Goal: Task Accomplishment & Management: Manage account settings

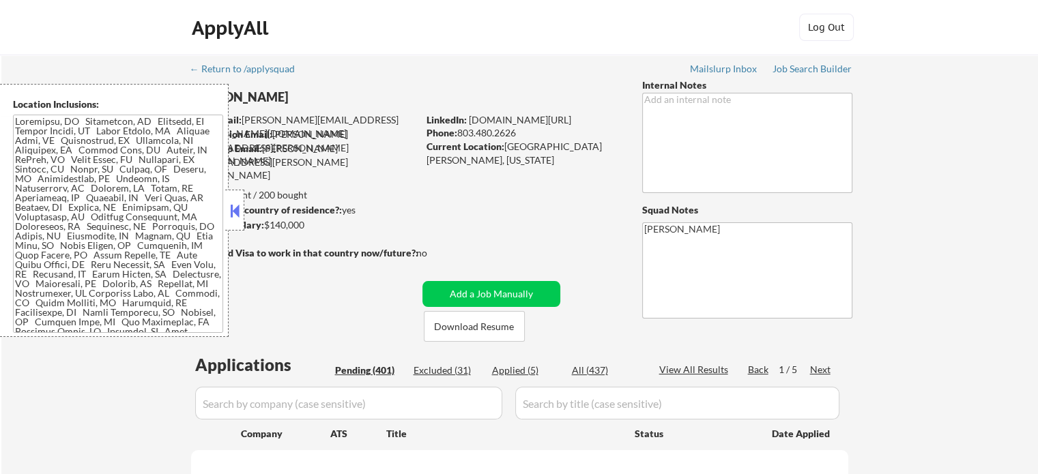
select select ""pending""
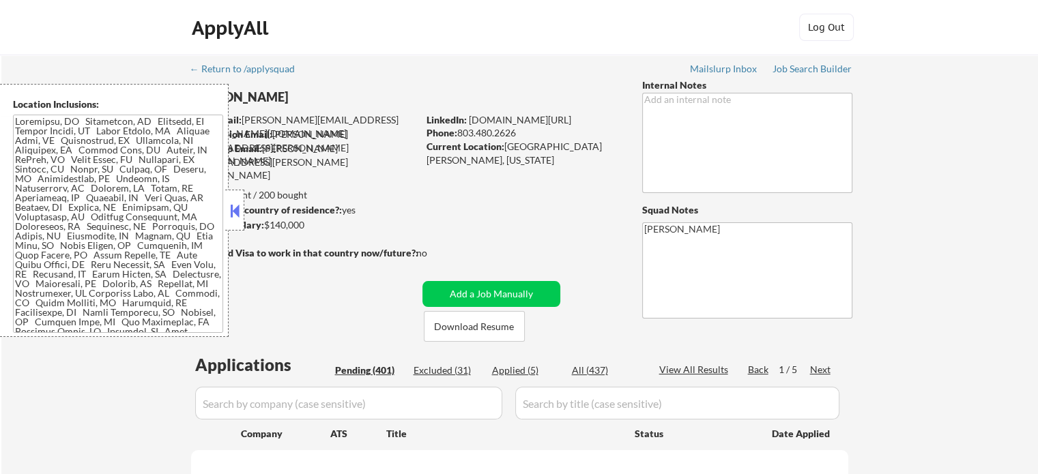
select select ""pending""
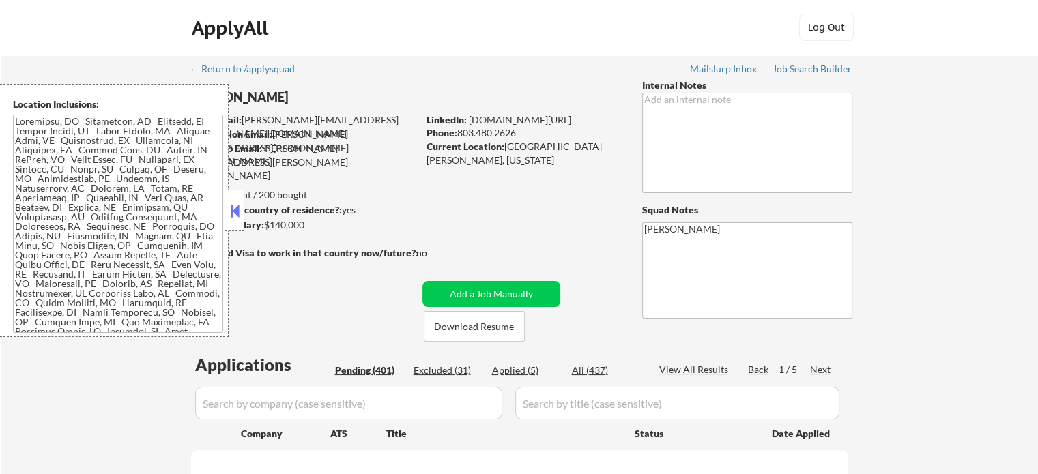
select select ""pending""
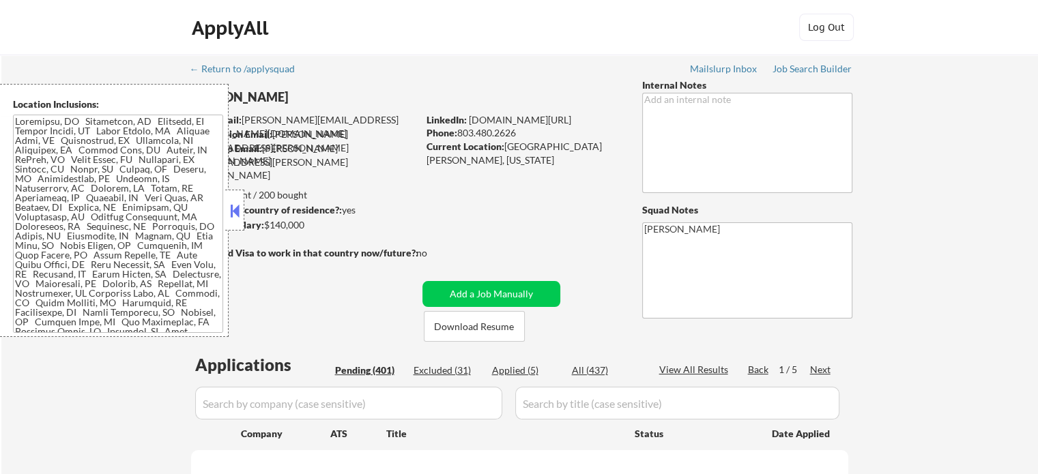
select select ""pending""
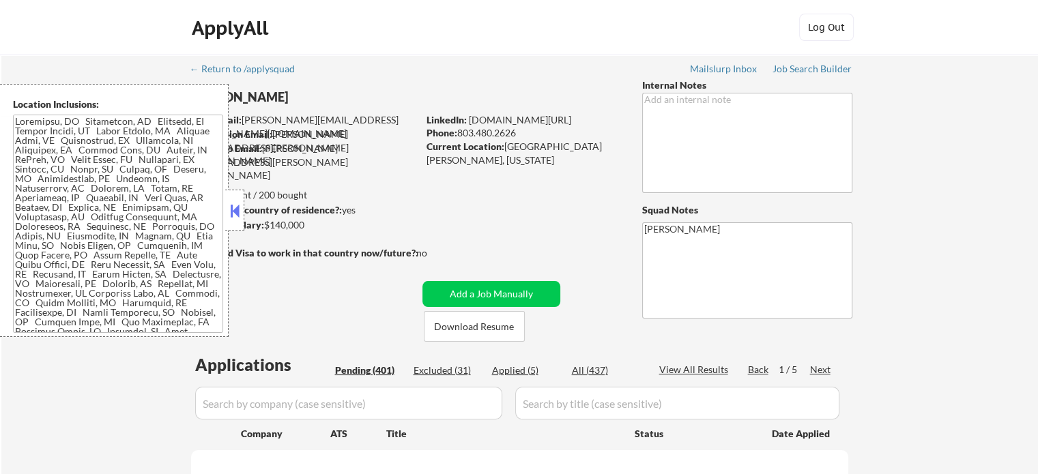
select select ""pending""
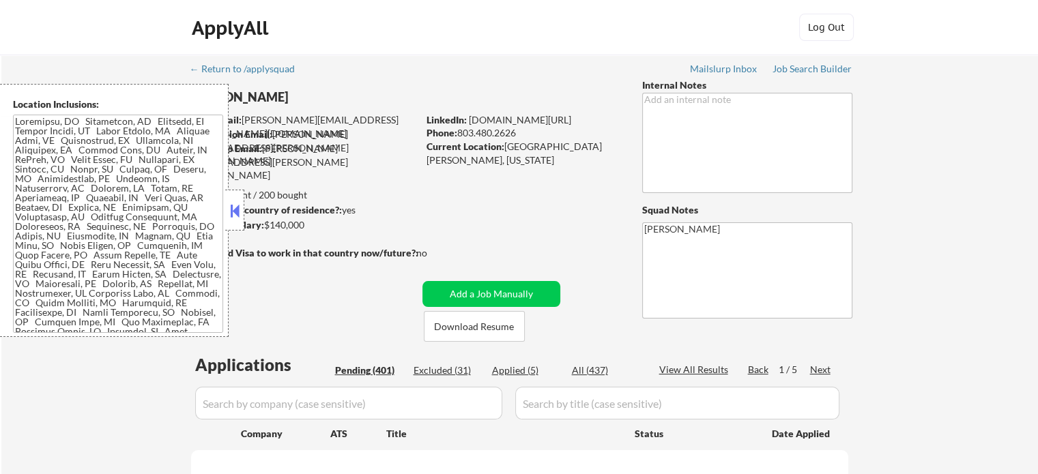
select select ""pending""
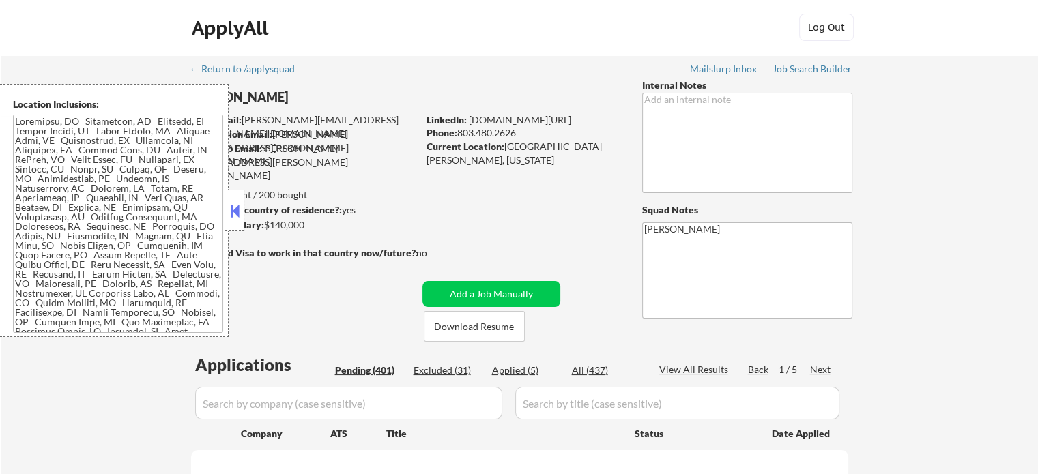
select select ""pending""
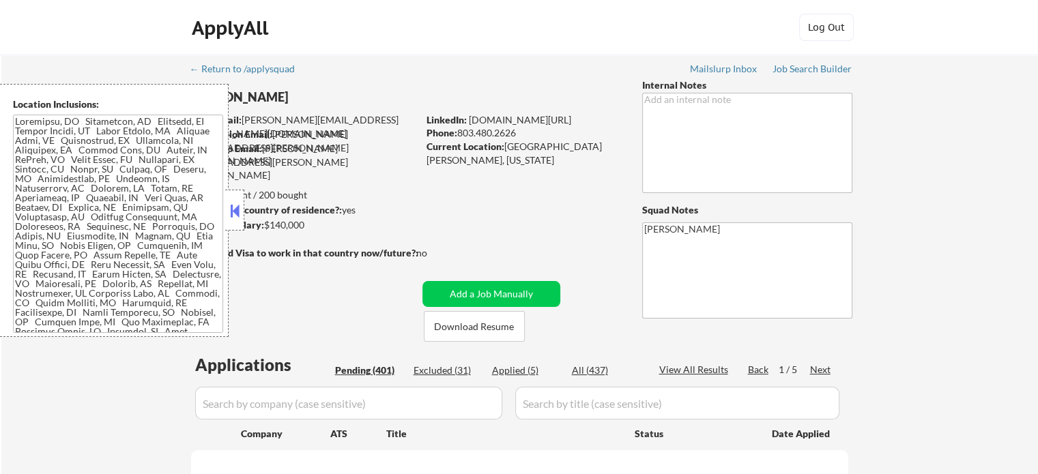
select select ""pending""
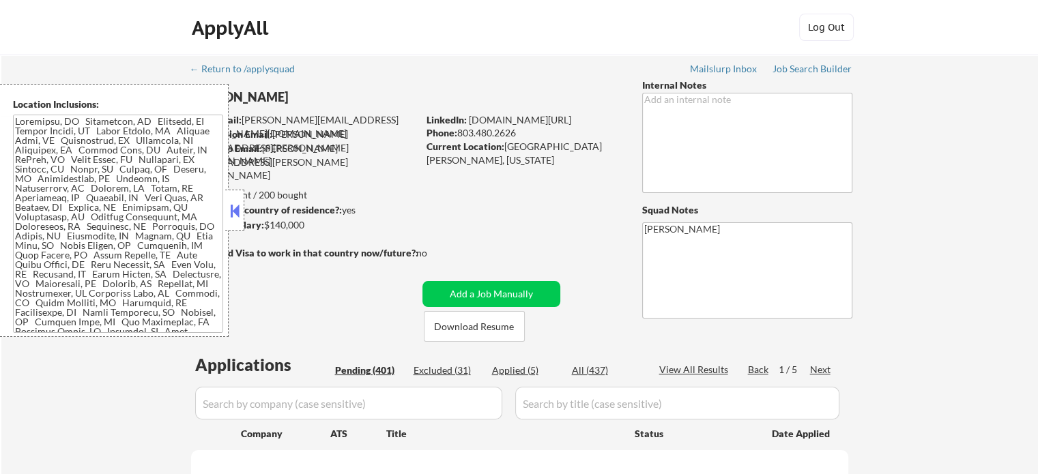
select select ""pending""
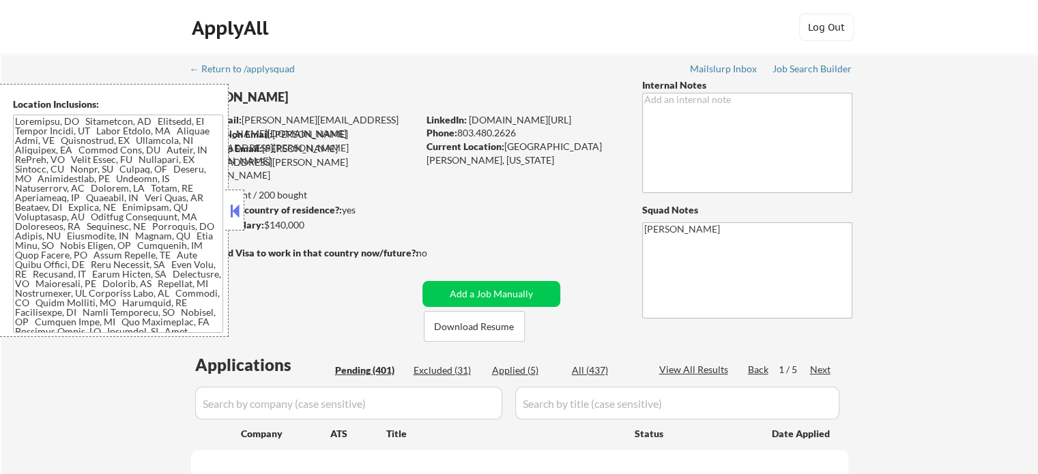
select select ""pending""
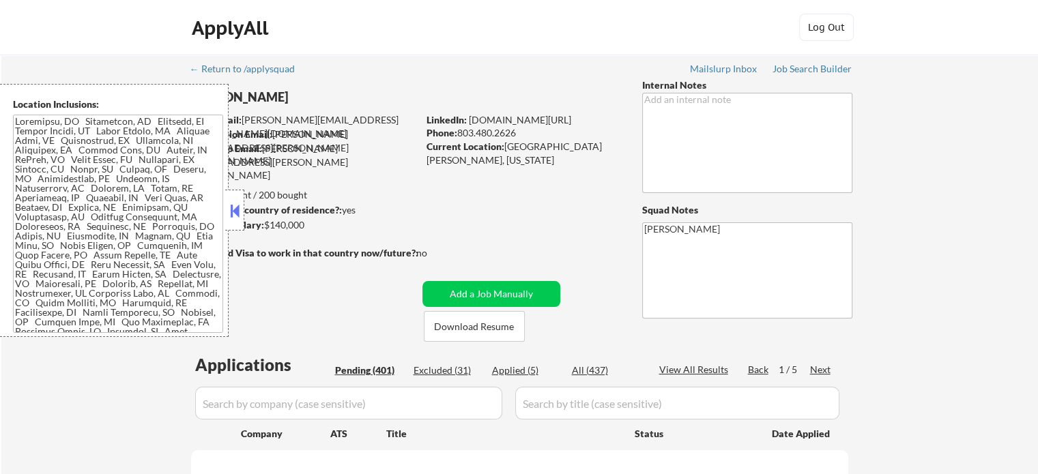
select select ""pending""
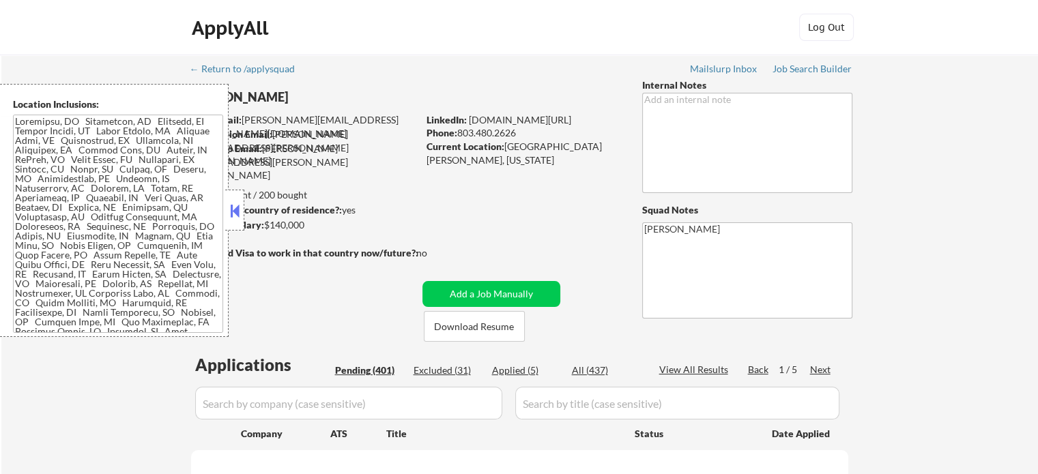
select select ""pending""
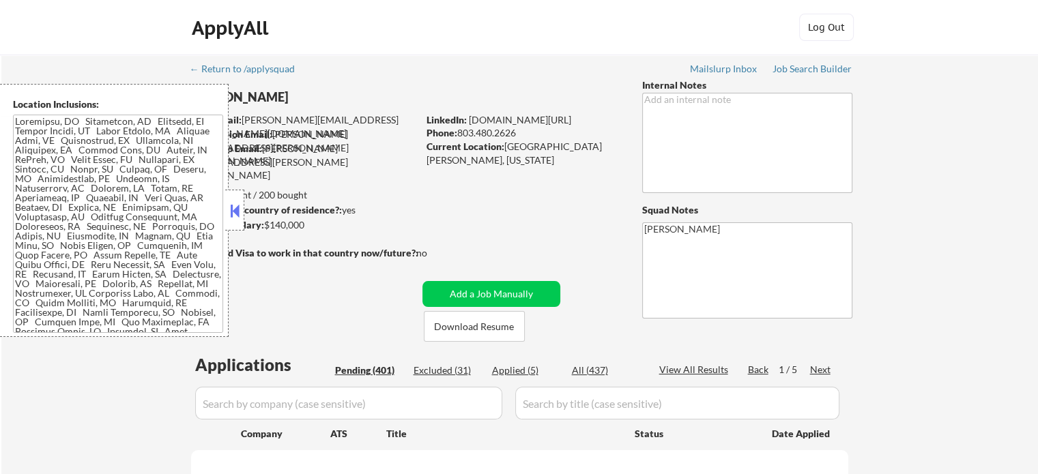
select select ""pending""
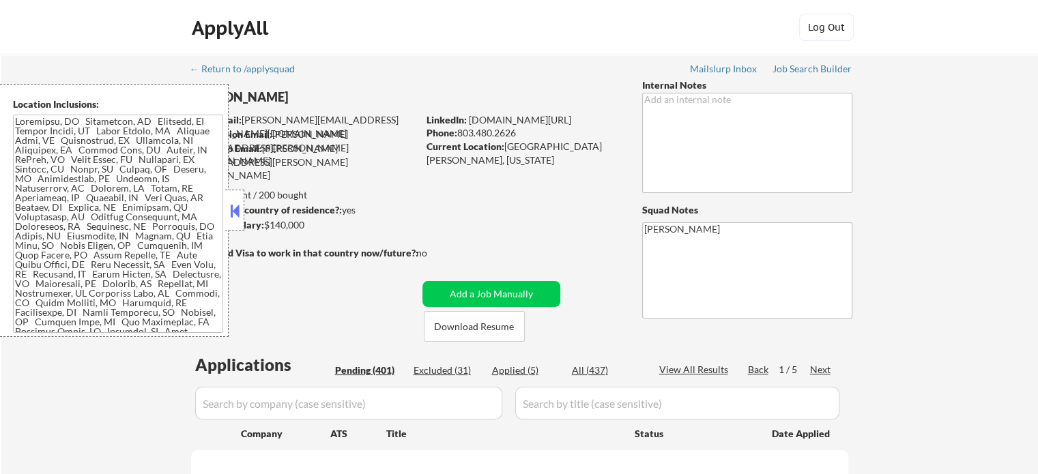
select select ""pending""
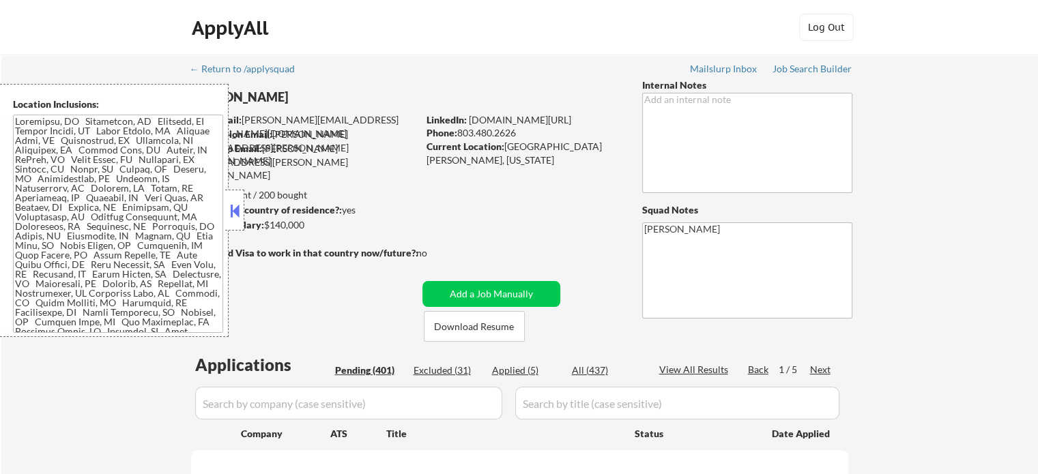
select select ""pending""
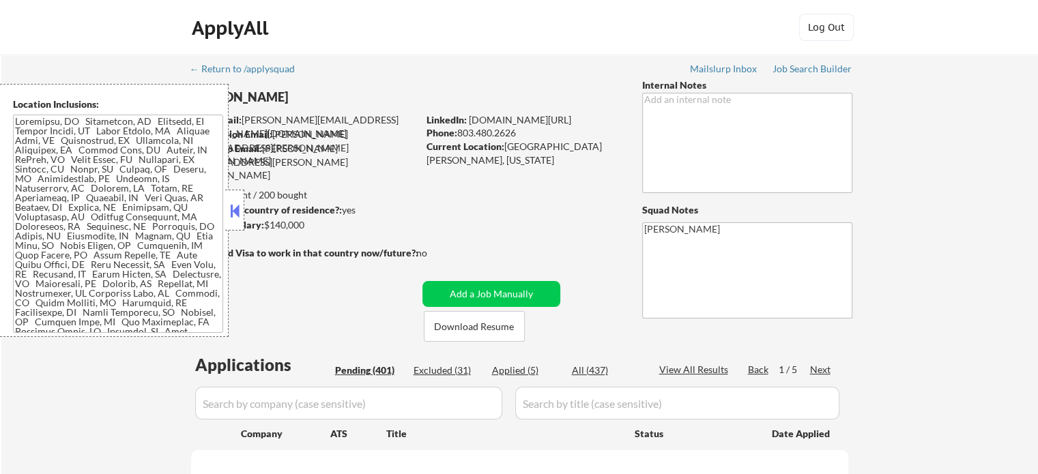
select select ""pending""
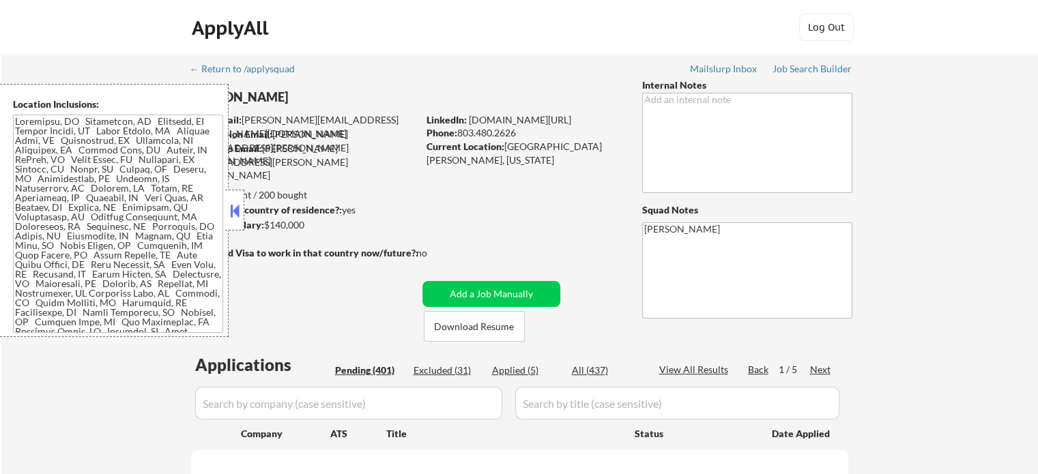
select select ""pending""
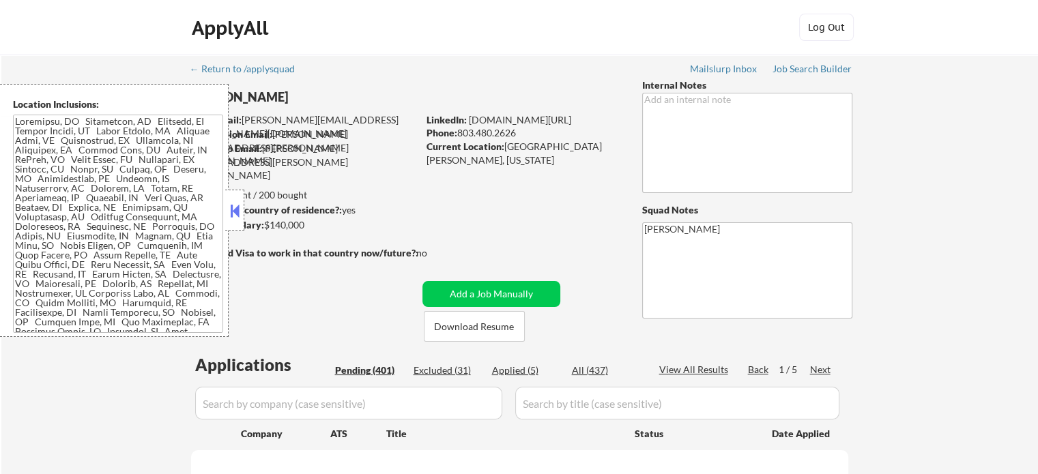
select select ""pending""
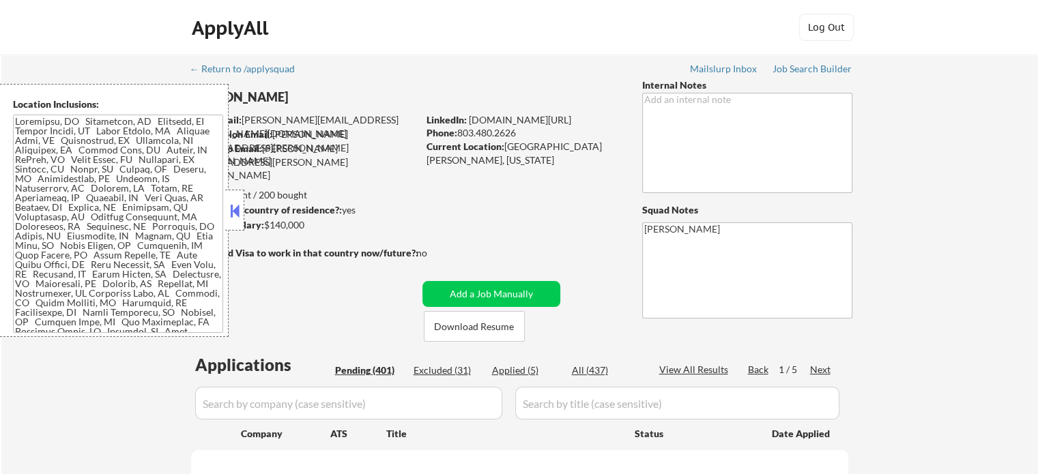
select select ""pending""
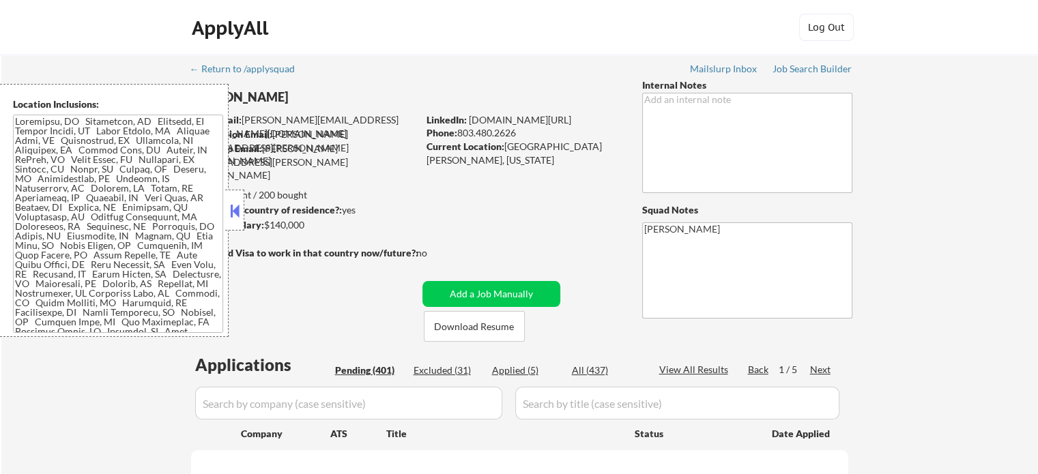
select select ""pending""
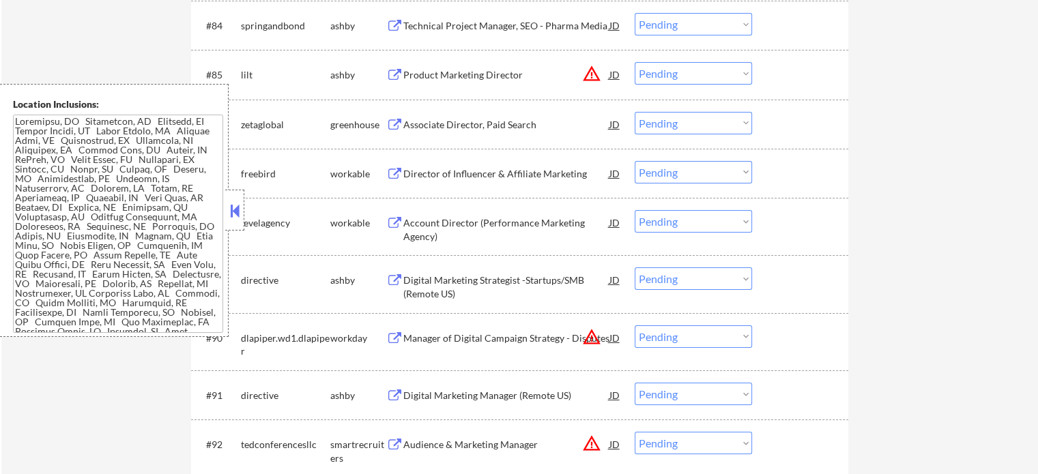
scroll to position [4970, 0]
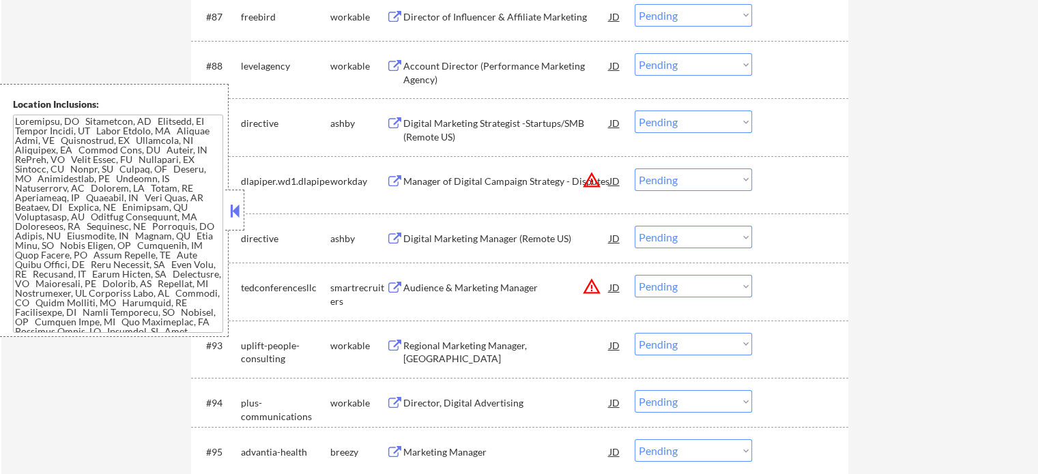
click at [461, 242] on div "Digital Marketing Manager (Remote US)" at bounding box center [506, 239] width 206 height 14
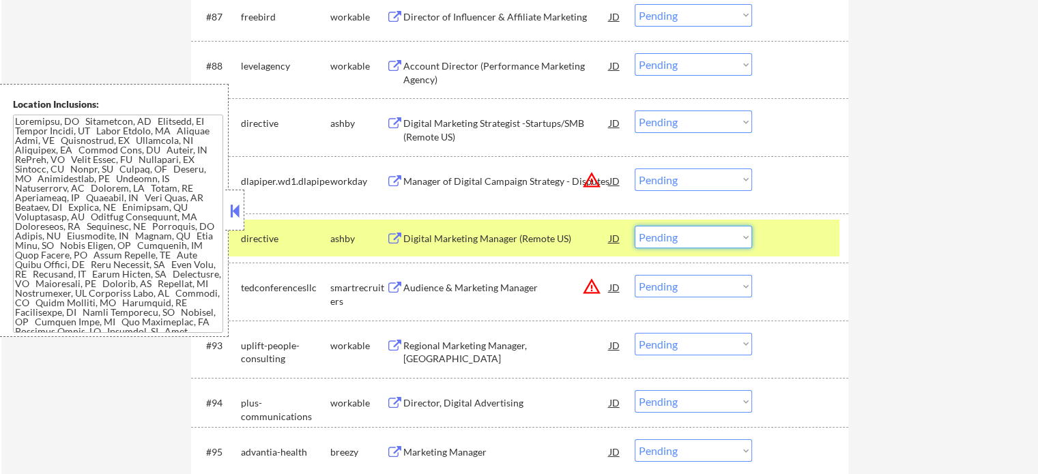
click at [692, 236] on select "Choose an option... Pending Applied Excluded (Questions) Excluded (Expired) Exc…" at bounding box center [692, 237] width 117 height 23
click at [634, 226] on select "Choose an option... Pending Applied Excluded (Questions) Excluded (Expired) Exc…" at bounding box center [692, 237] width 117 height 23
click at [801, 245] on div at bounding box center [802, 238] width 60 height 25
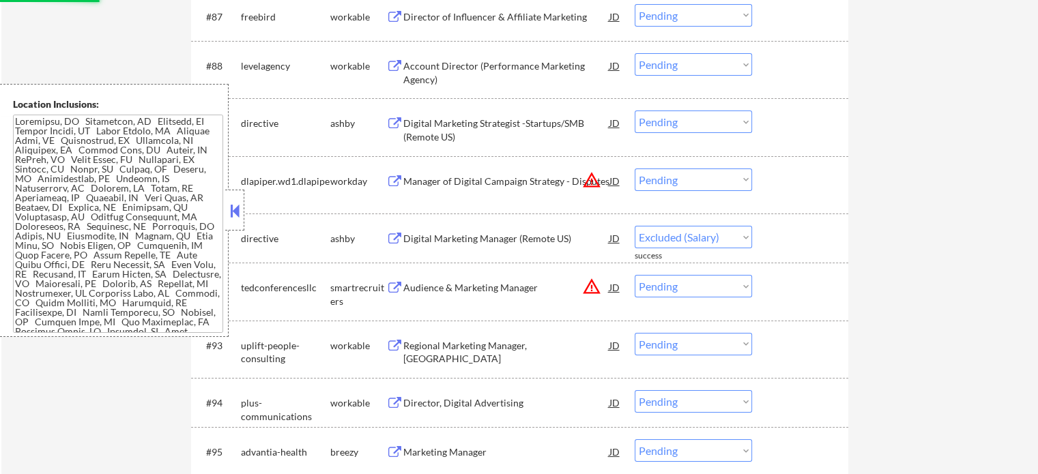
select select ""pending""
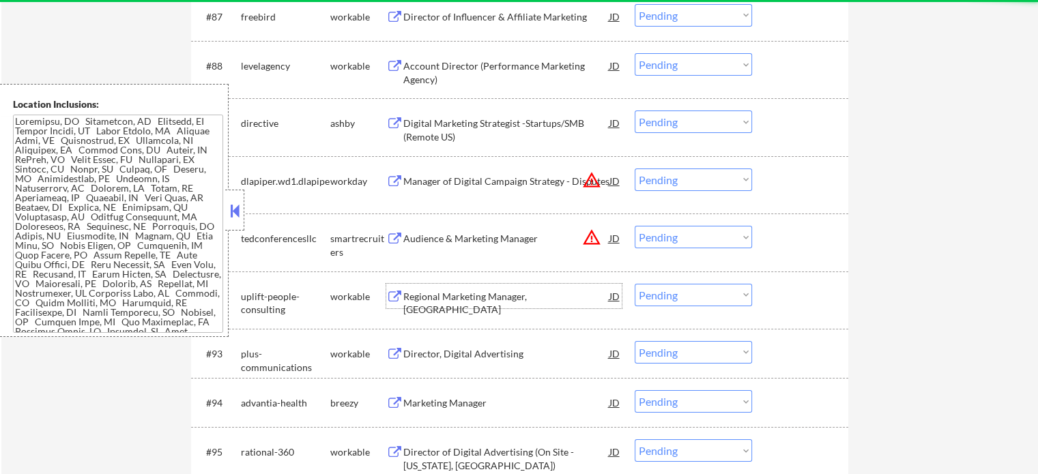
click at [456, 299] on div "Regional Marketing Manager, [GEOGRAPHIC_DATA]" at bounding box center [506, 303] width 206 height 27
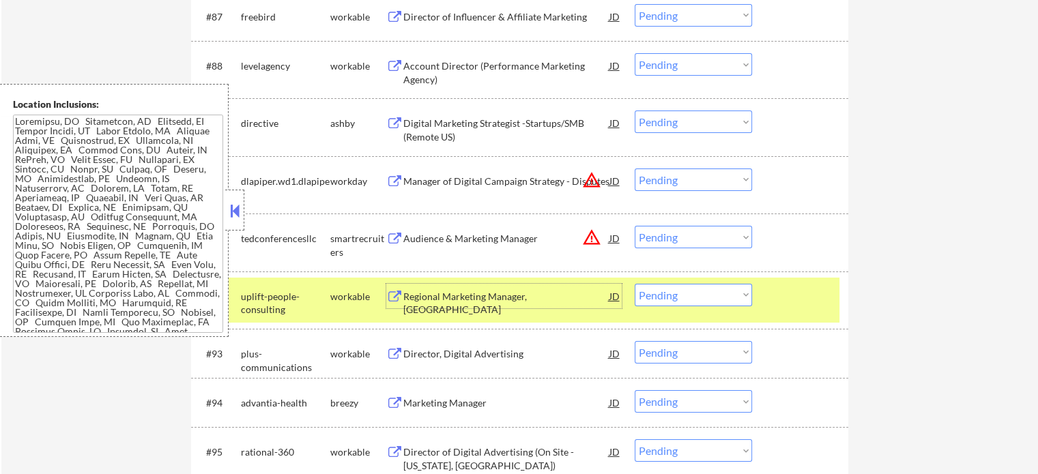
click at [712, 297] on select "Choose an option... Pending Applied Excluded (Questions) Excluded (Expired) Exc…" at bounding box center [692, 295] width 117 height 23
click at [634, 284] on select "Choose an option... Pending Applied Excluded (Questions) Excluded (Expired) Exc…" at bounding box center [692, 295] width 117 height 23
click at [782, 305] on div at bounding box center [802, 296] width 60 height 25
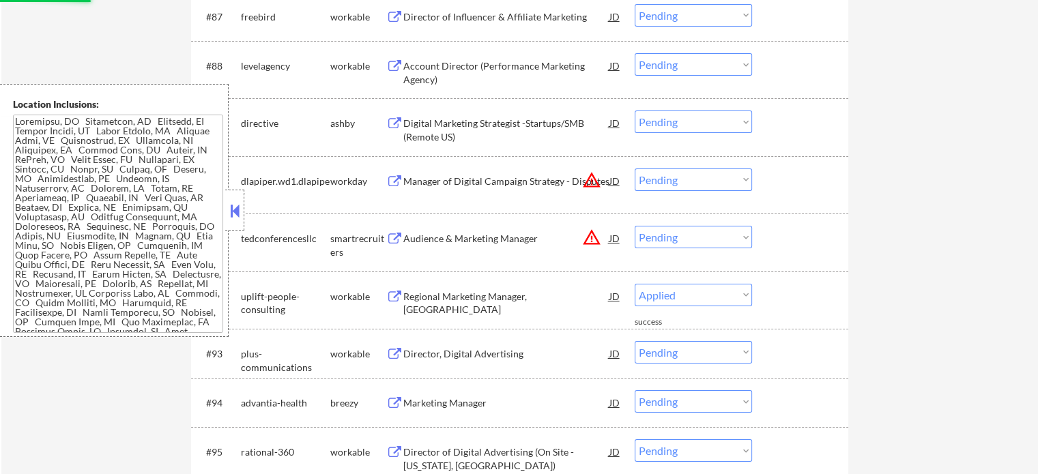
select select ""pending""
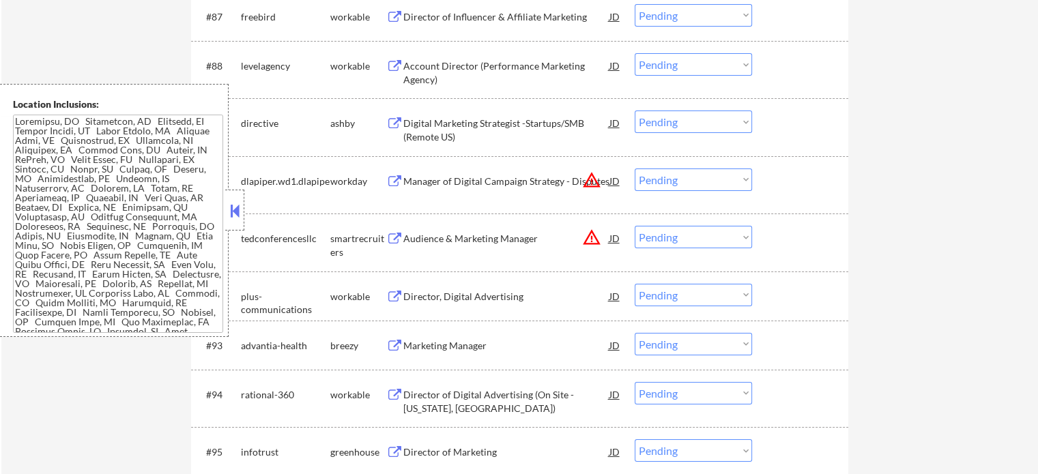
click at [456, 292] on div "Director, Digital Advertising" at bounding box center [506, 297] width 206 height 14
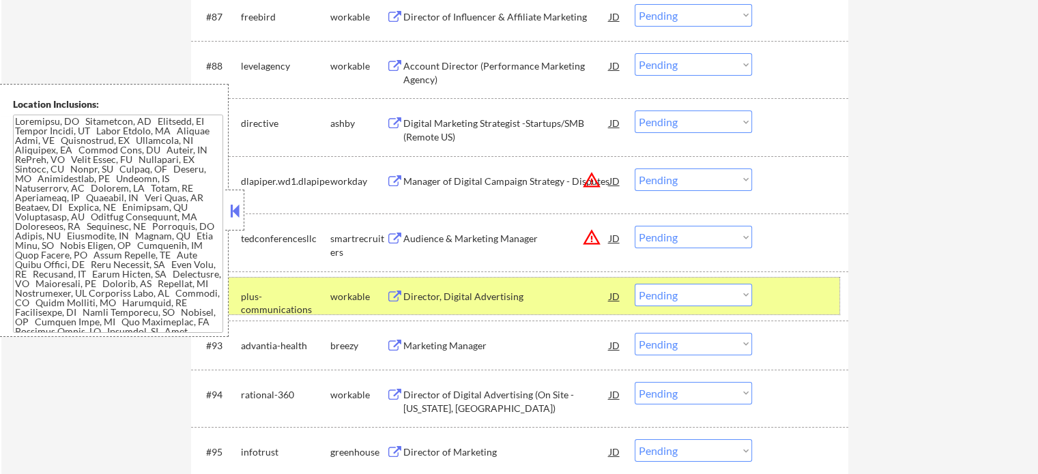
click at [799, 302] on div at bounding box center [802, 296] width 60 height 25
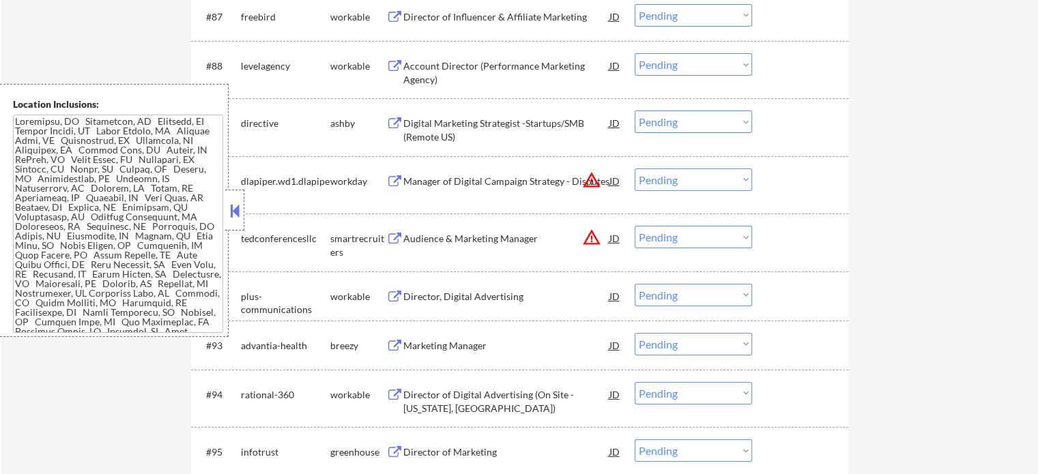
click at [458, 351] on div "Marketing Manager" at bounding box center [506, 346] width 206 height 14
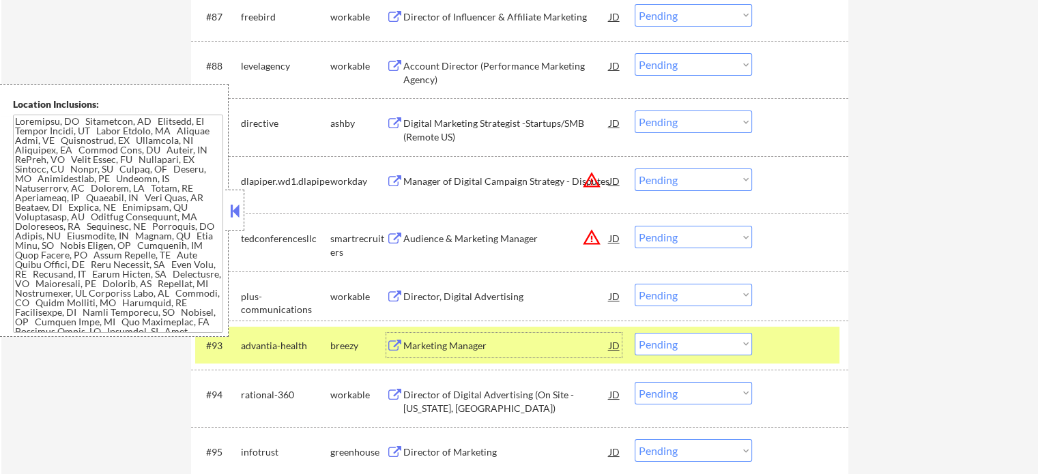
click at [693, 351] on select "Choose an option... Pending Applied Excluded (Questions) Excluded (Expired) Exc…" at bounding box center [692, 344] width 117 height 23
click at [634, 333] on select "Choose an option... Pending Applied Excluded (Questions) Excluded (Expired) Exc…" at bounding box center [692, 344] width 117 height 23
click at [783, 354] on div at bounding box center [802, 345] width 60 height 25
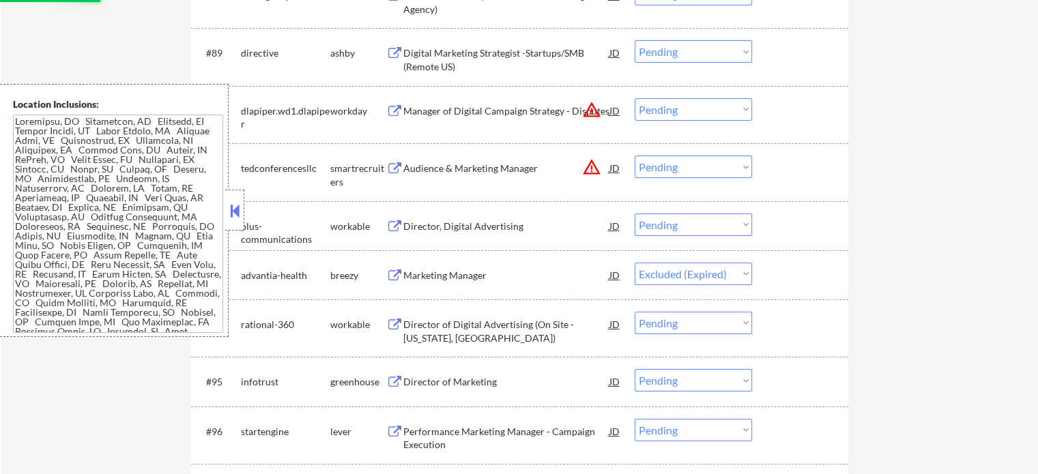
scroll to position [5106, 0]
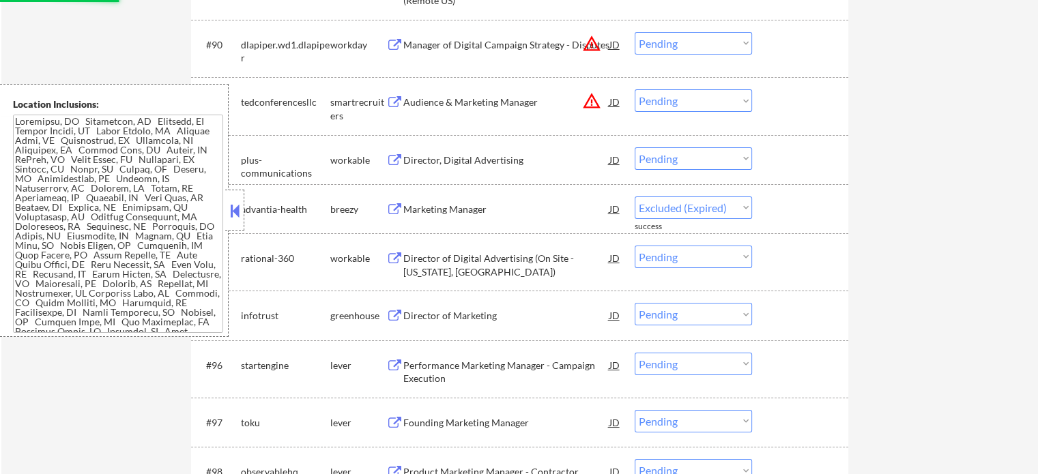
select select ""pending""
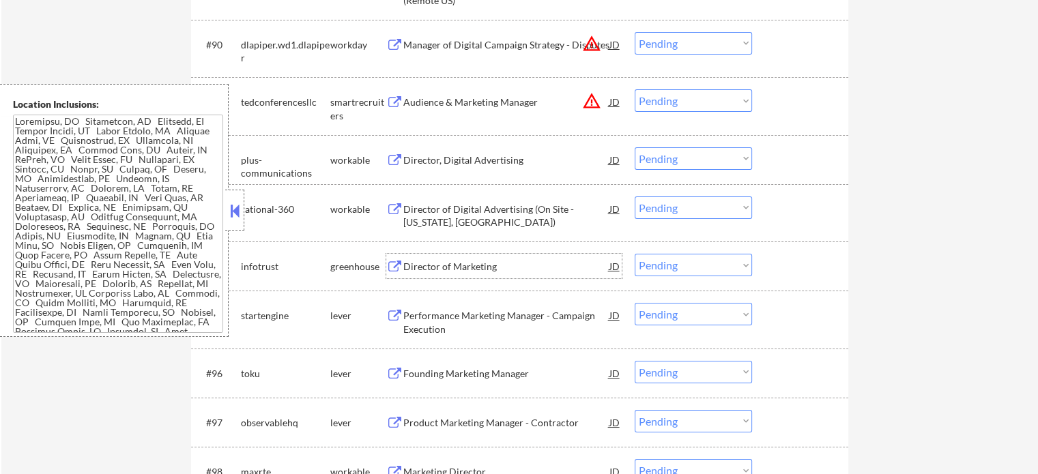
click at [421, 260] on div "Director of Marketing" at bounding box center [506, 267] width 206 height 14
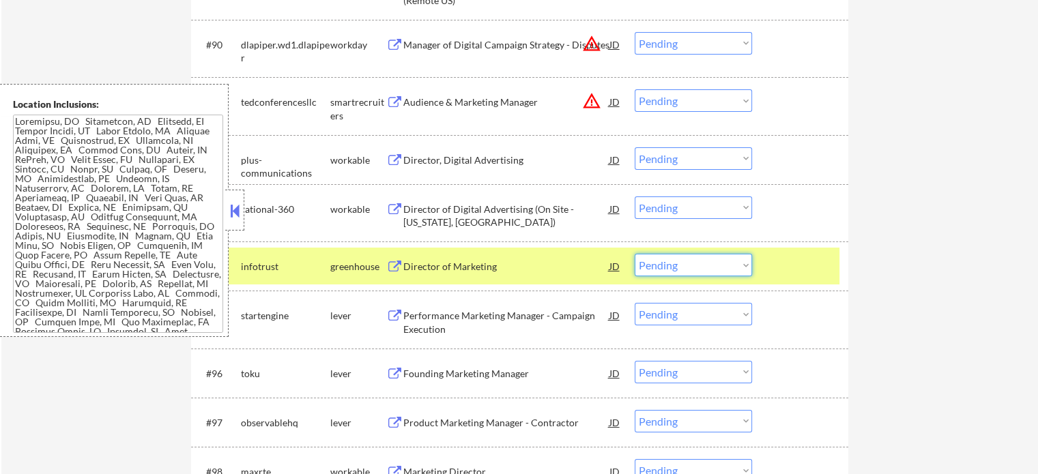
click at [691, 265] on select "Choose an option... Pending Applied Excluded (Questions) Excluded (Expired) Exc…" at bounding box center [692, 265] width 117 height 23
click at [634, 254] on select "Choose an option... Pending Applied Excluded (Questions) Excluded (Expired) Exc…" at bounding box center [692, 265] width 117 height 23
click at [800, 263] on div at bounding box center [802, 266] width 60 height 25
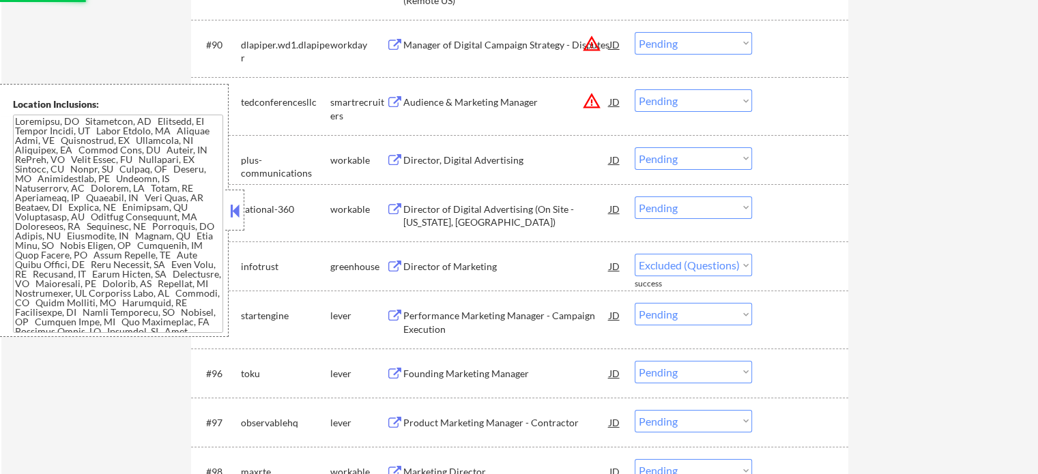
select select ""pending""
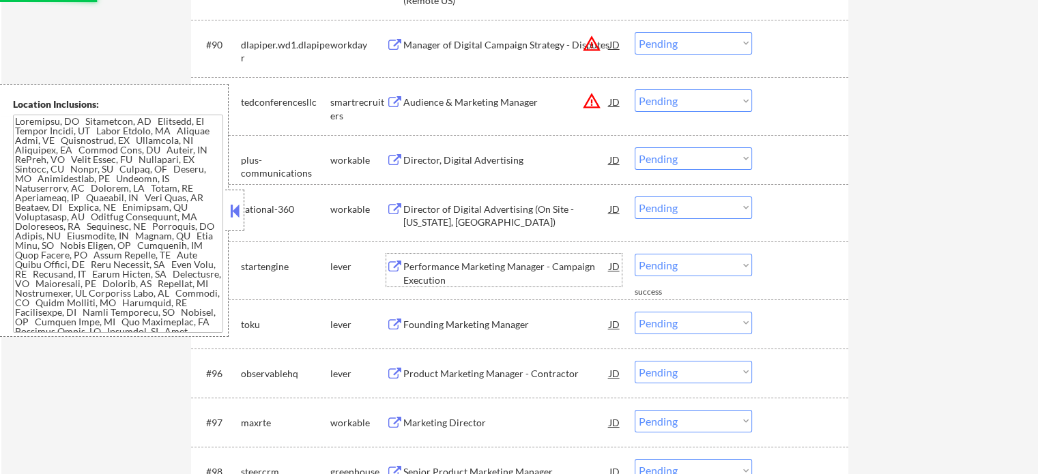
click at [500, 272] on div "Performance Marketing Manager - Campaign Execution" at bounding box center [506, 273] width 206 height 27
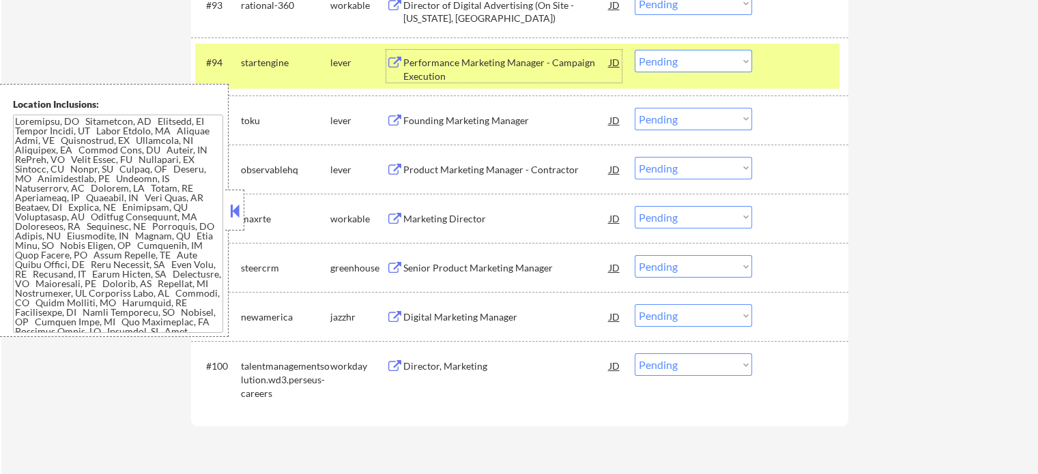
scroll to position [5311, 0]
drag, startPoint x: 815, startPoint y: 71, endPoint x: 771, endPoint y: 68, distance: 44.5
click at [816, 70] on div at bounding box center [802, 61] width 60 height 25
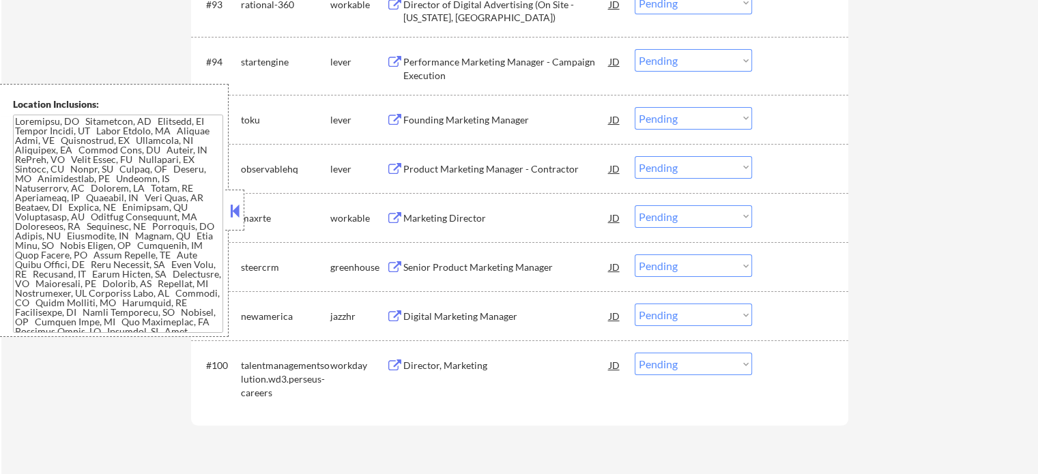
click at [533, 57] on div "Performance Marketing Manager - Campaign Execution" at bounding box center [506, 68] width 206 height 27
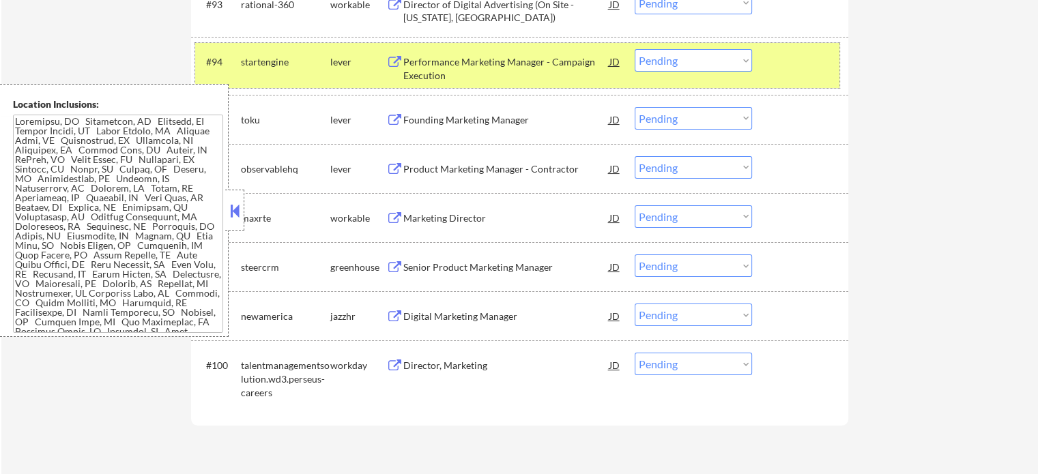
click at [810, 50] on div at bounding box center [802, 61] width 60 height 25
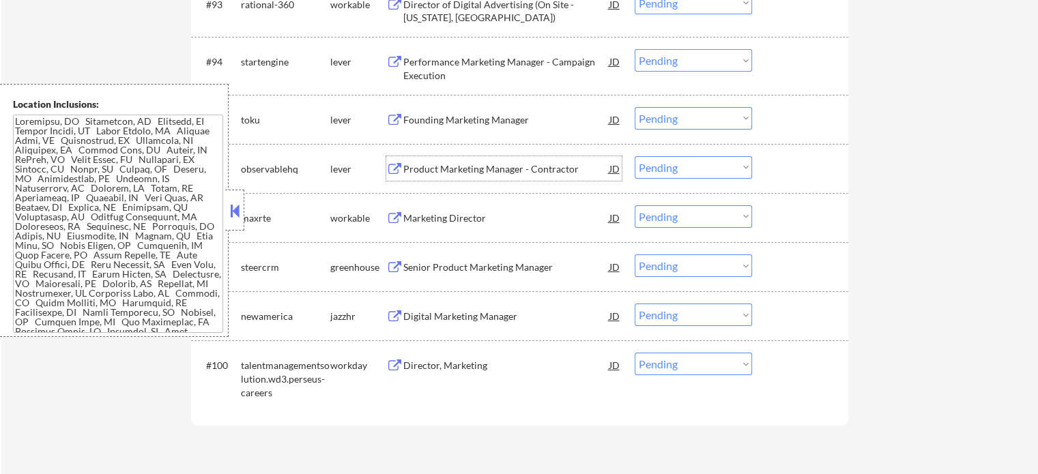
click at [446, 165] on div "Product Marketing Manager - Contractor" at bounding box center [506, 169] width 206 height 14
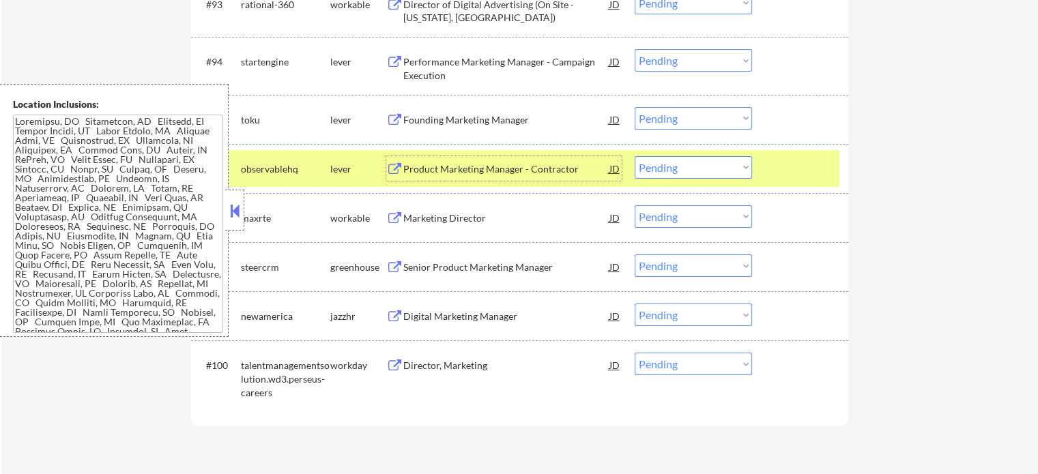
click at [789, 175] on div at bounding box center [802, 168] width 60 height 25
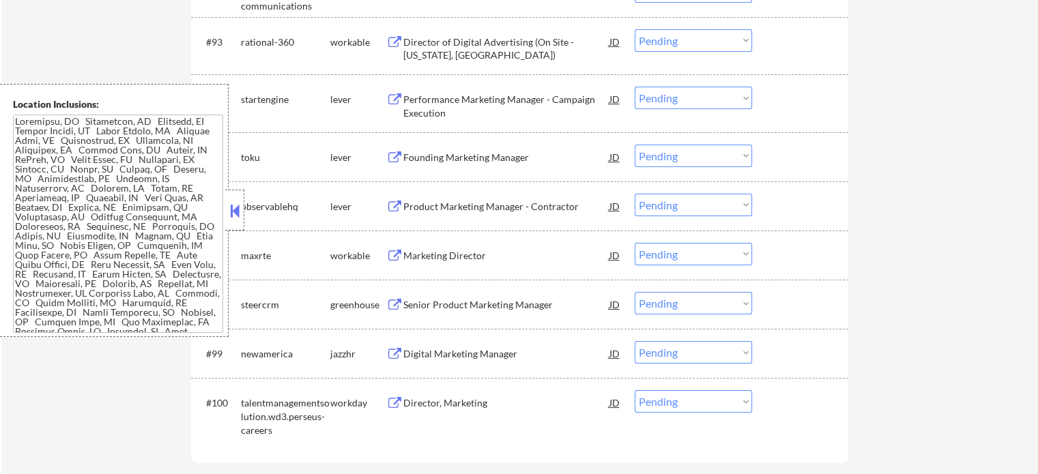
scroll to position [5174, 0]
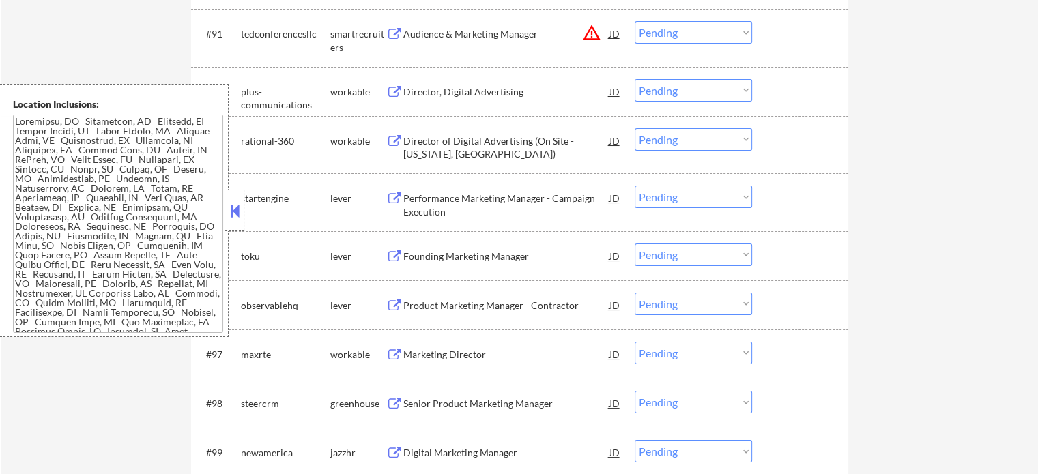
click at [448, 199] on div "Performance Marketing Manager - Campaign Execution" at bounding box center [506, 205] width 206 height 27
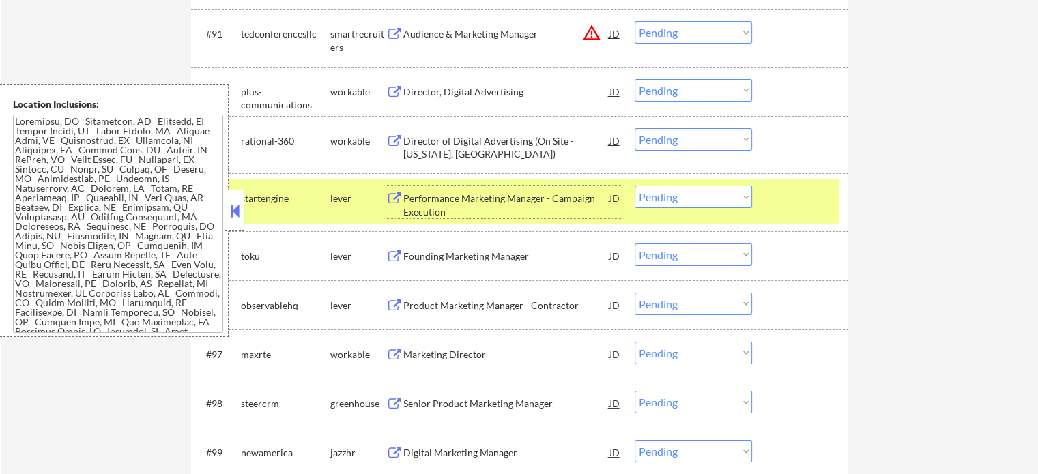
click at [789, 214] on div "#94 startengine lever Performance Marketing Manager - Campaign Execution JD Cho…" at bounding box center [517, 201] width 644 height 45
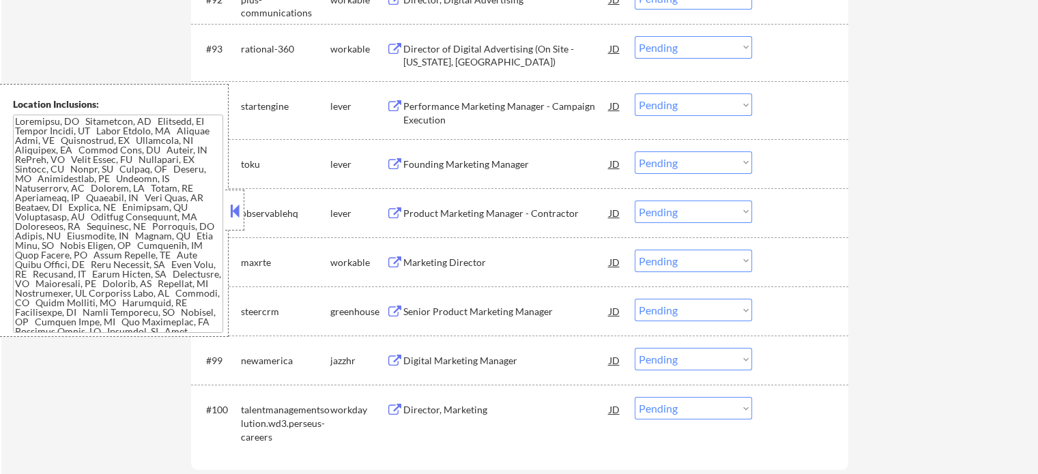
scroll to position [5447, 0]
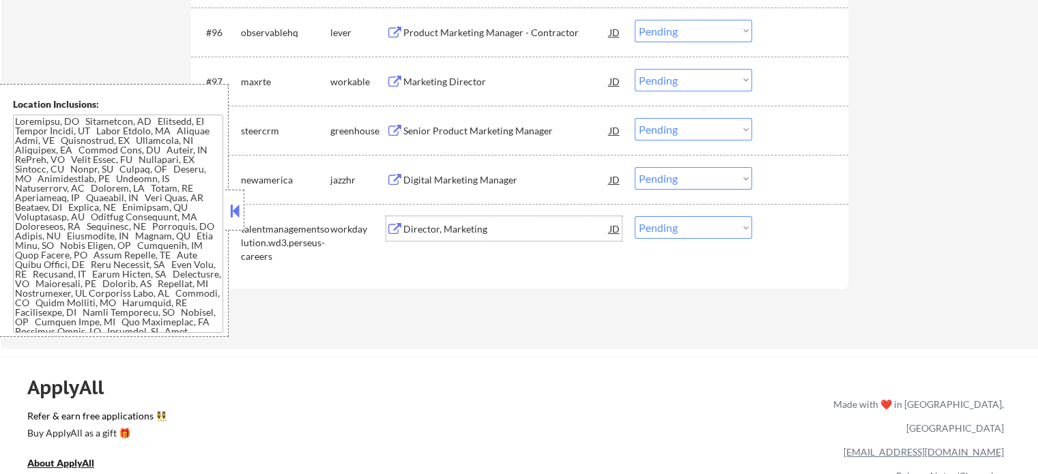
click at [448, 237] on div "Director, Marketing" at bounding box center [506, 228] width 206 height 25
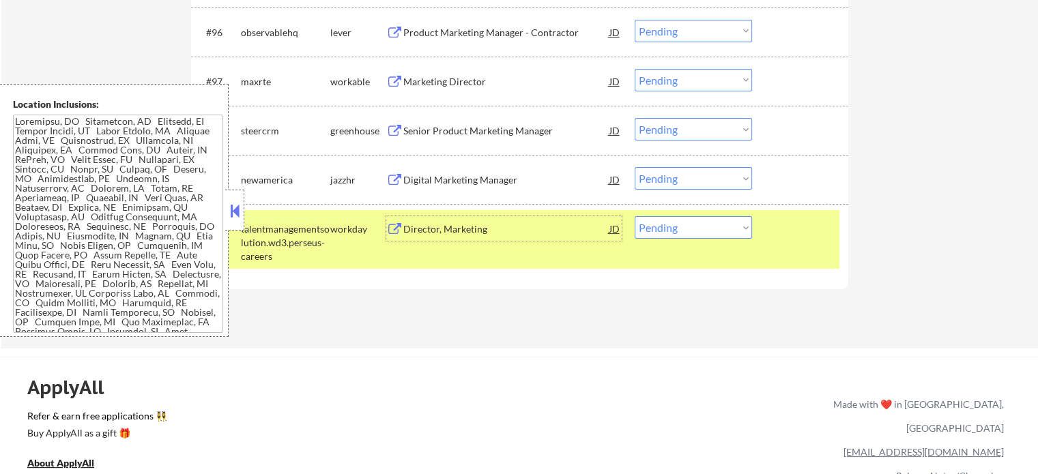
click at [811, 246] on div "#100 talentmanagementsolution.wd3.perseus-careers workday Director, Marketing J…" at bounding box center [517, 239] width 644 height 59
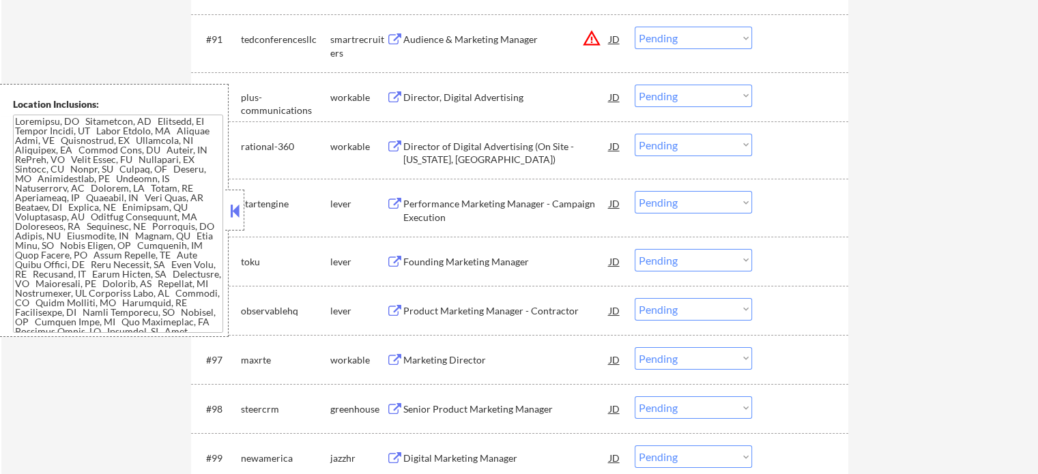
scroll to position [5311, 0]
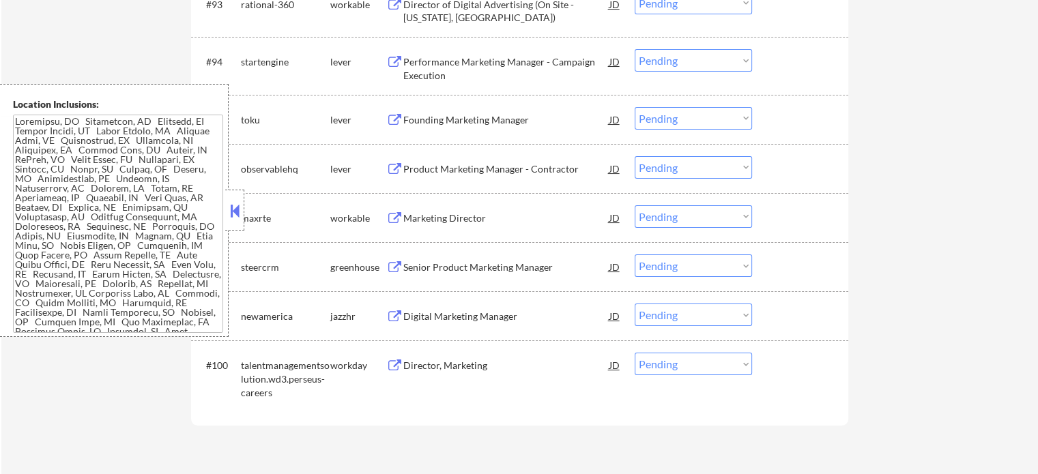
click at [460, 269] on div "Senior Product Marketing Manager" at bounding box center [506, 268] width 206 height 14
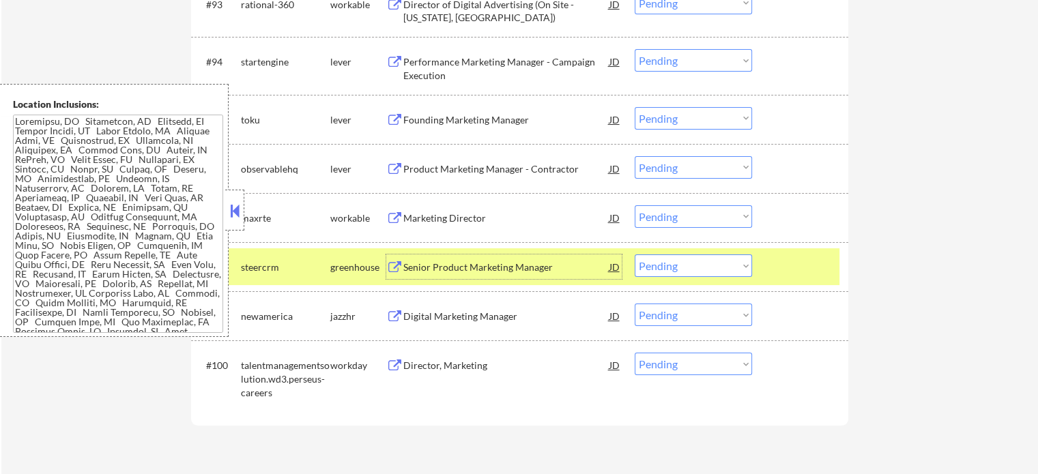
click at [727, 265] on select "Choose an option... Pending Applied Excluded (Questions) Excluded (Expired) Exc…" at bounding box center [692, 265] width 117 height 23
click at [634, 254] on select "Choose an option... Pending Applied Excluded (Questions) Excluded (Expired) Exc…" at bounding box center [692, 265] width 117 height 23
click at [797, 282] on div "#98 steercrm greenhouse Senior Product Marketing Manager JD Choose an option...…" at bounding box center [517, 266] width 644 height 37
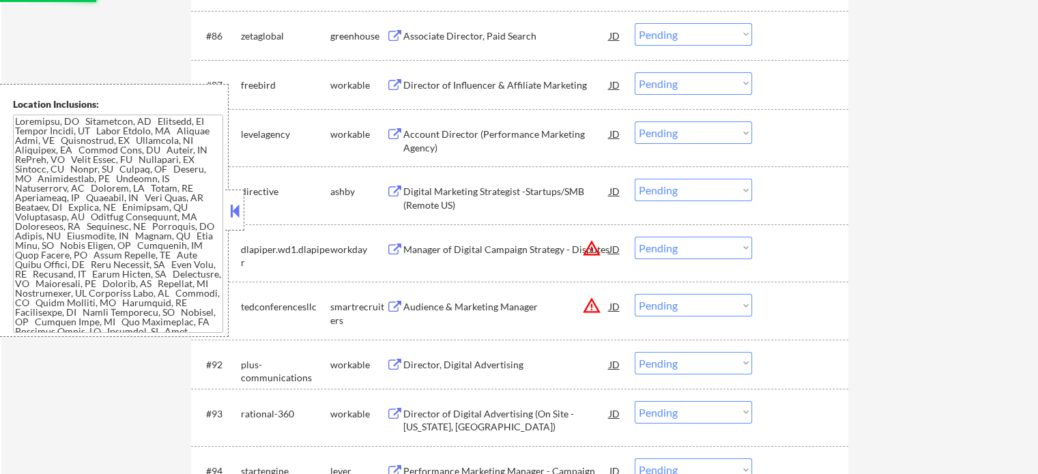
select select ""pending""
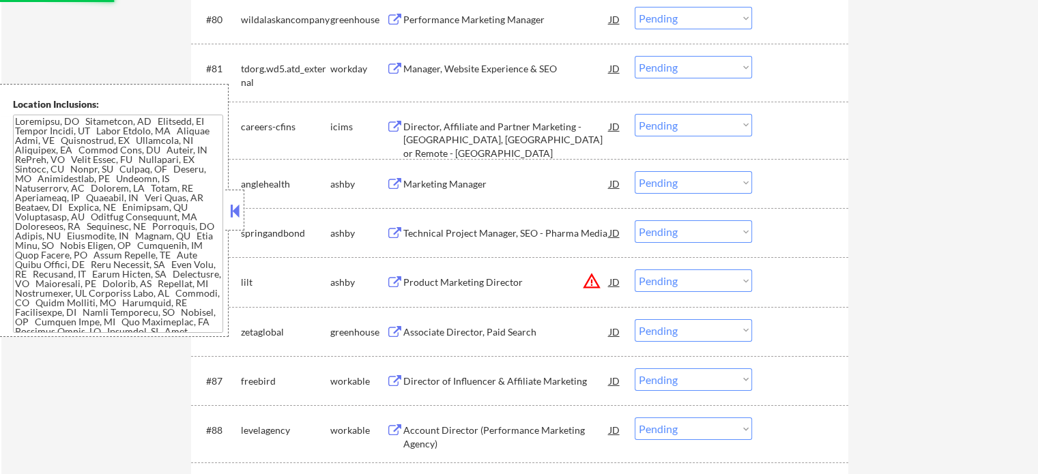
scroll to position [4629, 0]
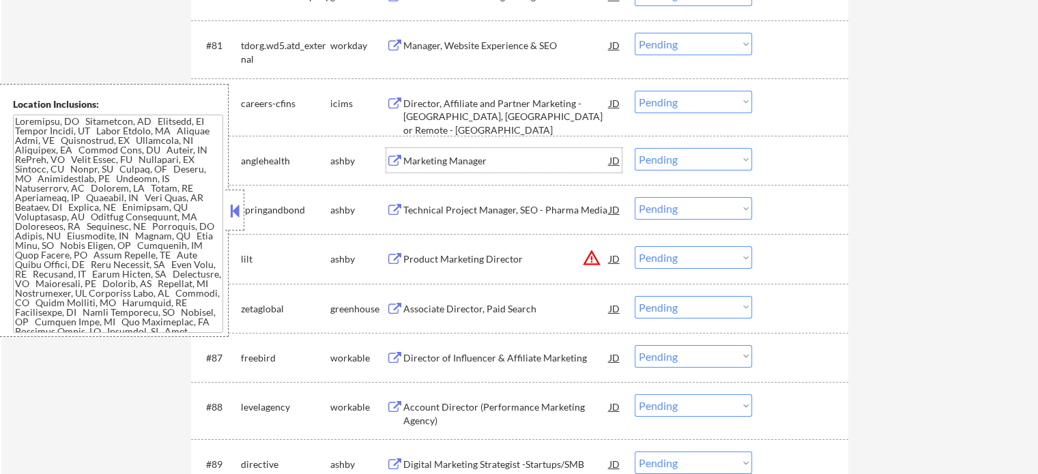
click at [427, 163] on div "Marketing Manager" at bounding box center [506, 161] width 206 height 14
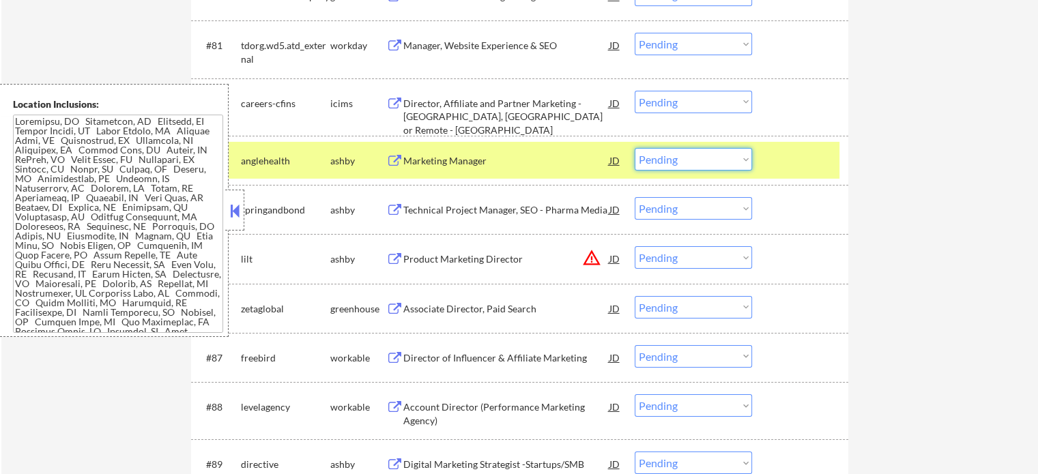
click at [688, 158] on select "Choose an option... Pending Applied Excluded (Questions) Excluded (Expired) Exc…" at bounding box center [692, 159] width 117 height 23
click at [634, 148] on select "Choose an option... Pending Applied Excluded (Questions) Excluded (Expired) Exc…" at bounding box center [692, 159] width 117 height 23
click at [786, 149] on div at bounding box center [802, 160] width 60 height 25
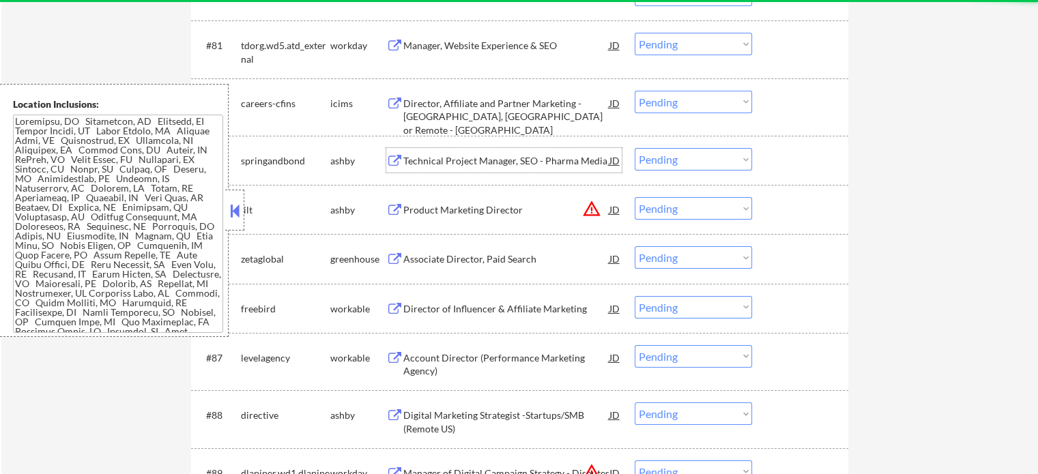
click at [458, 161] on div "Technical Project Manager, SEO - Pharma Media" at bounding box center [506, 161] width 206 height 14
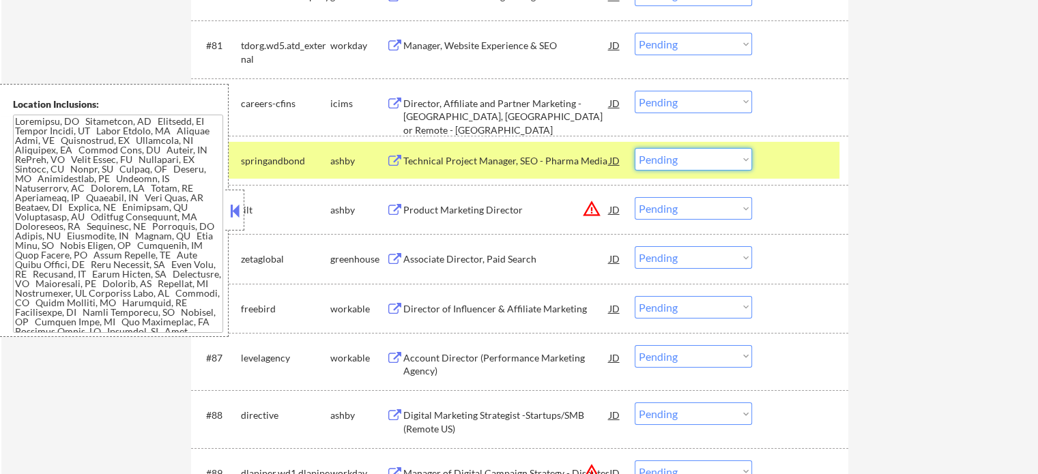
click at [667, 158] on select "Choose an option... Pending Applied Excluded (Questions) Excluded (Expired) Exc…" at bounding box center [692, 159] width 117 height 23
click at [634, 148] on select "Choose an option... Pending Applied Excluded (Questions) Excluded (Expired) Exc…" at bounding box center [692, 159] width 117 height 23
click at [789, 162] on div at bounding box center [802, 160] width 60 height 25
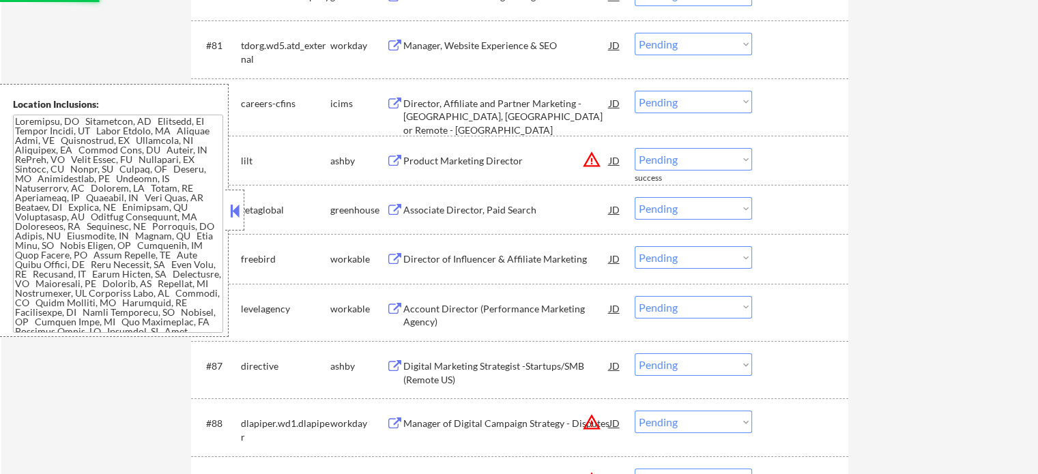
click at [482, 161] on div "Product Marketing Director" at bounding box center [506, 161] width 206 height 14
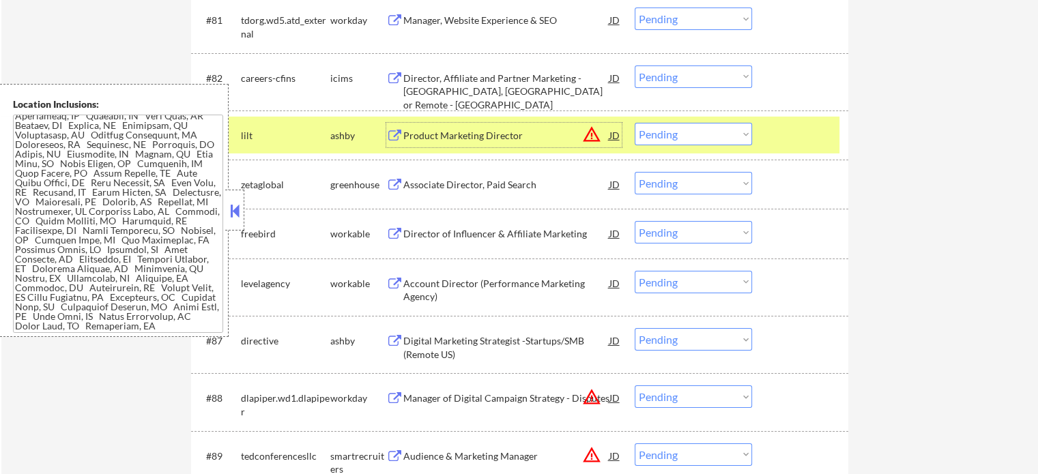
scroll to position [4697, 0]
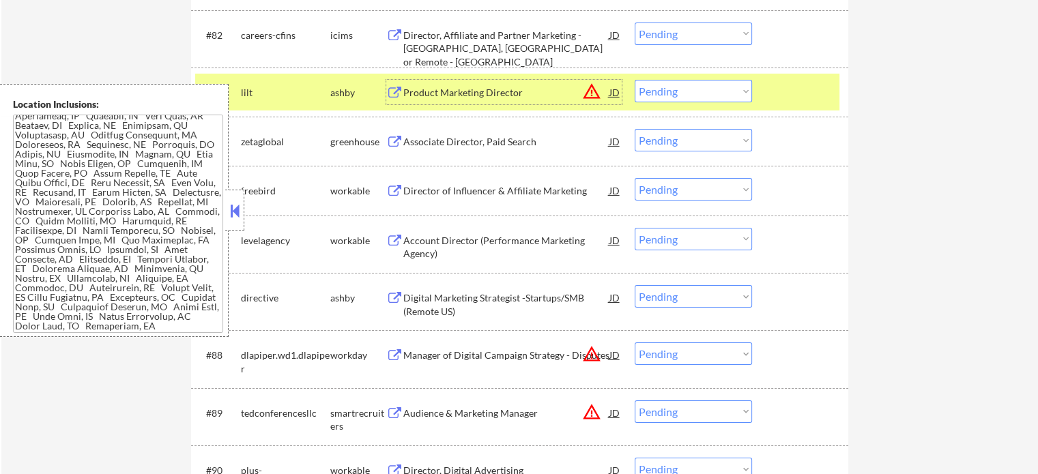
click at [690, 88] on select "Choose an option... Pending Applied Excluded (Questions) Excluded (Expired) Exc…" at bounding box center [692, 91] width 117 height 23
click at [634, 80] on select "Choose an option... Pending Applied Excluded (Questions) Excluded (Expired) Exc…" at bounding box center [692, 91] width 117 height 23
click at [791, 92] on div at bounding box center [802, 92] width 60 height 25
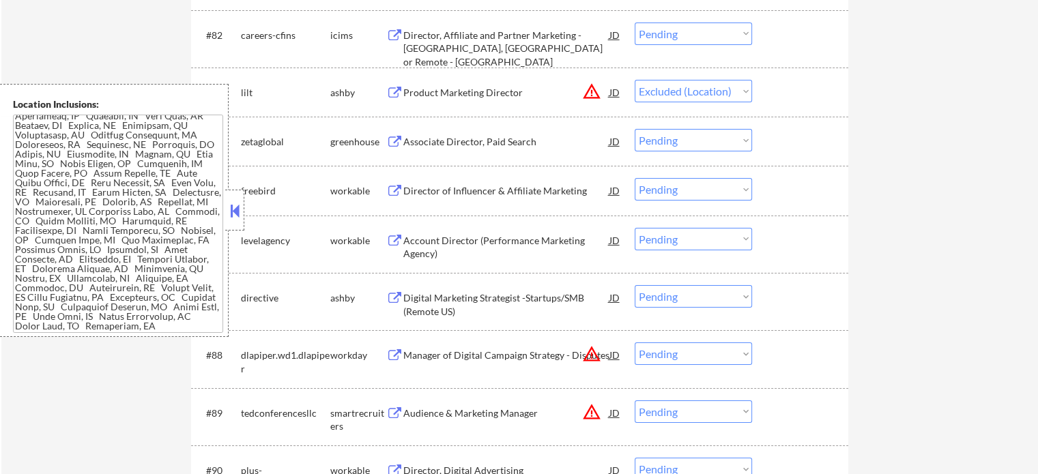
select select ""pending""
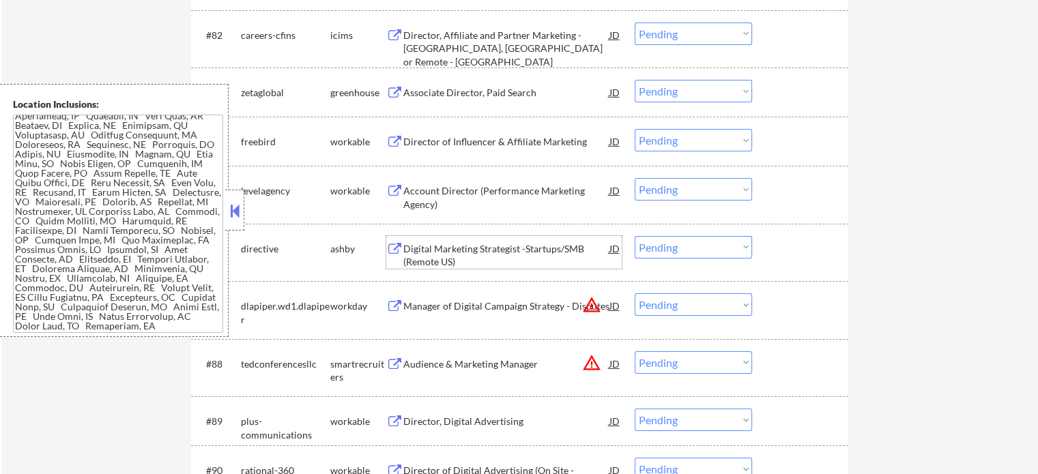
click at [441, 248] on div "Digital Marketing Strategist -Startups/SMB (Remote US)" at bounding box center [506, 255] width 206 height 27
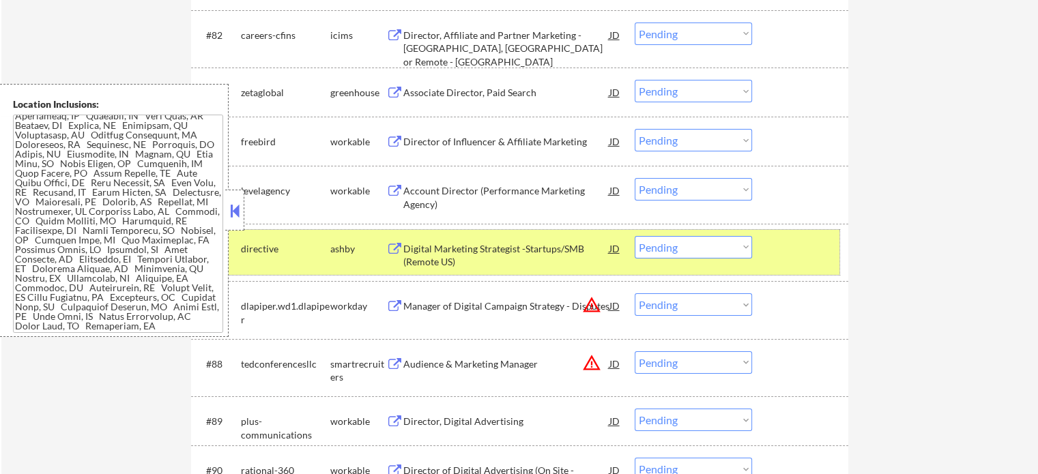
click at [789, 259] on div at bounding box center [802, 248] width 60 height 25
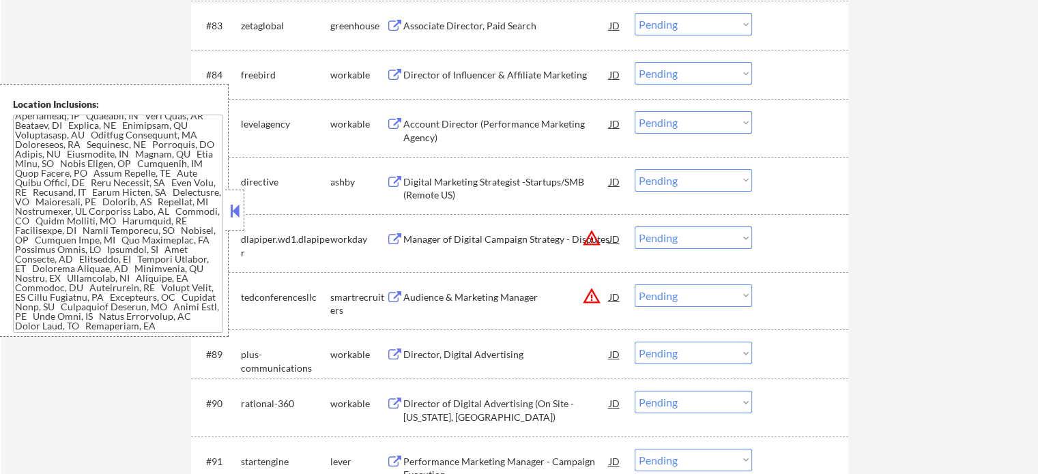
scroll to position [4833, 0]
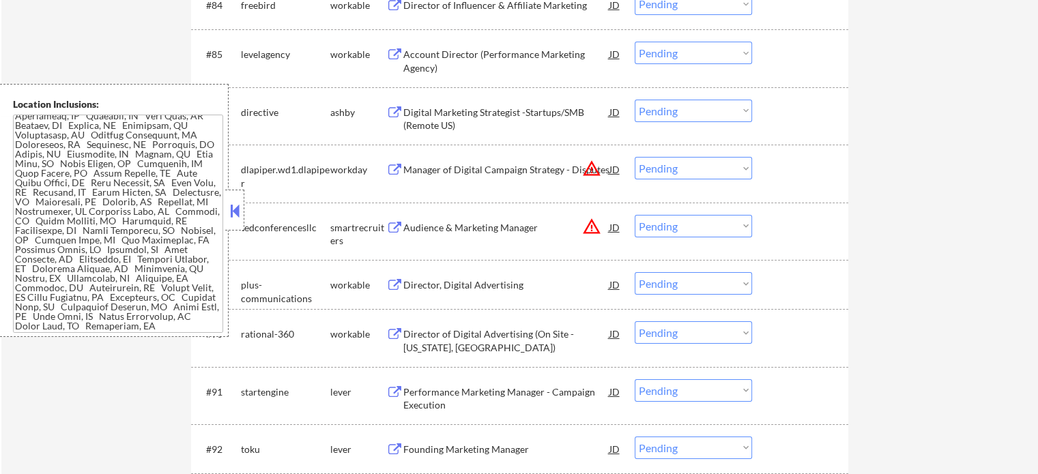
click at [480, 339] on div "Director of Digital Advertising (On Site - [US_STATE], [GEOGRAPHIC_DATA])" at bounding box center [506, 340] width 206 height 27
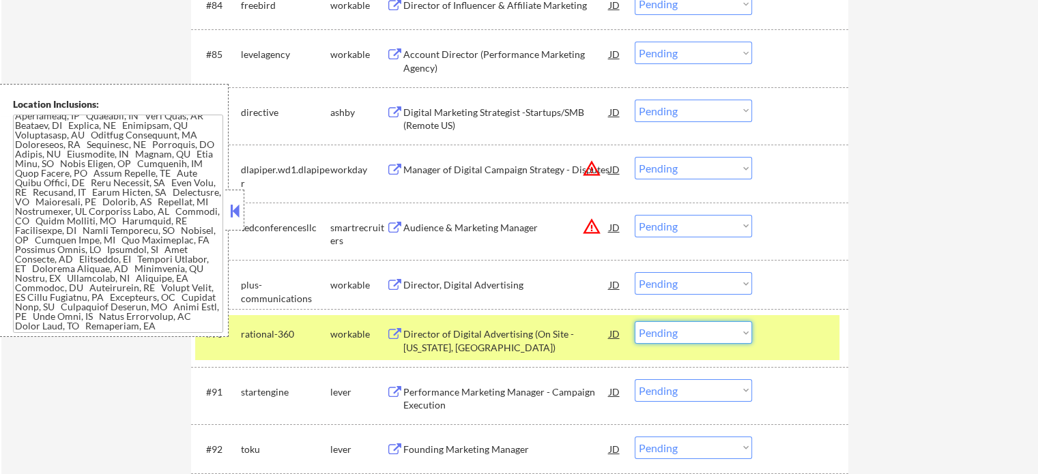
click at [682, 334] on select "Choose an option... Pending Applied Excluded (Questions) Excluded (Expired) Exc…" at bounding box center [692, 332] width 117 height 23
click at [634, 321] on select "Choose an option... Pending Applied Excluded (Questions) Excluded (Expired) Exc…" at bounding box center [692, 332] width 117 height 23
select select ""pending""
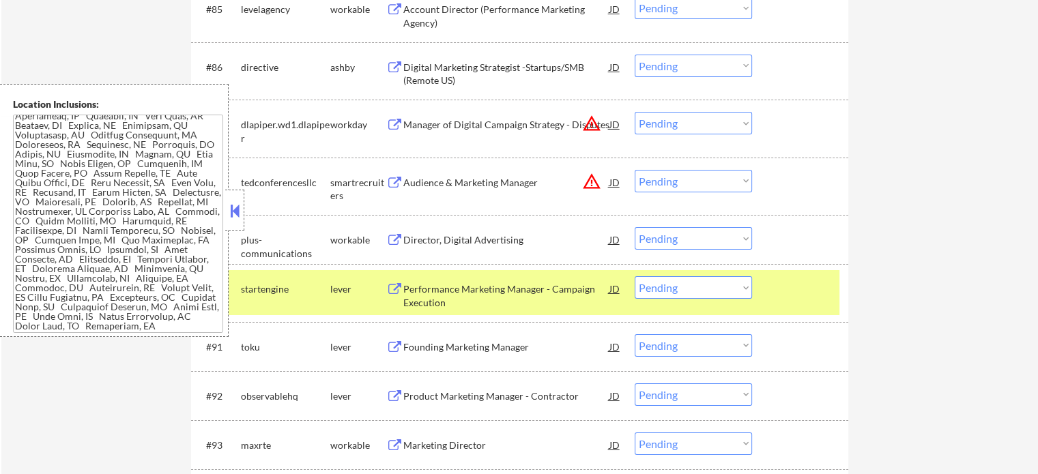
scroll to position [4901, 0]
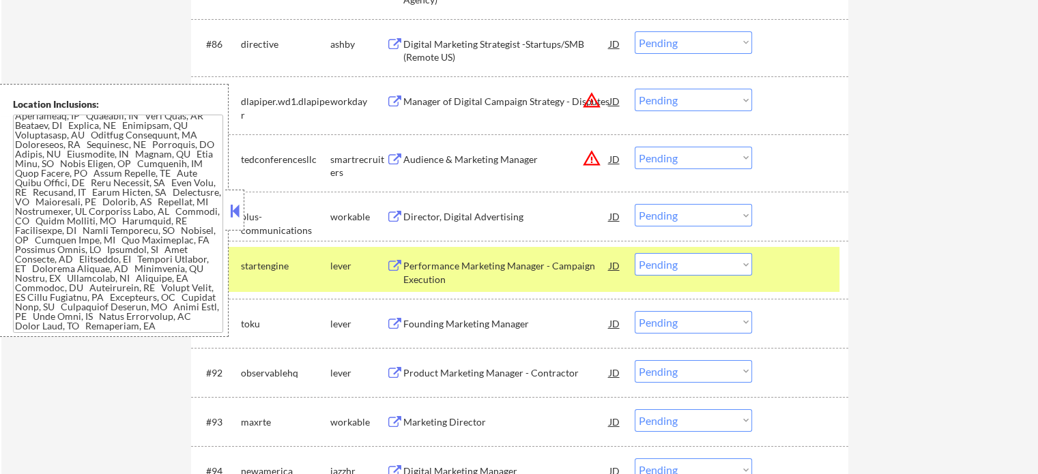
click at [787, 288] on div "#90 startengine lever Performance Marketing Manager - Campaign Execution JD war…" at bounding box center [517, 269] width 644 height 45
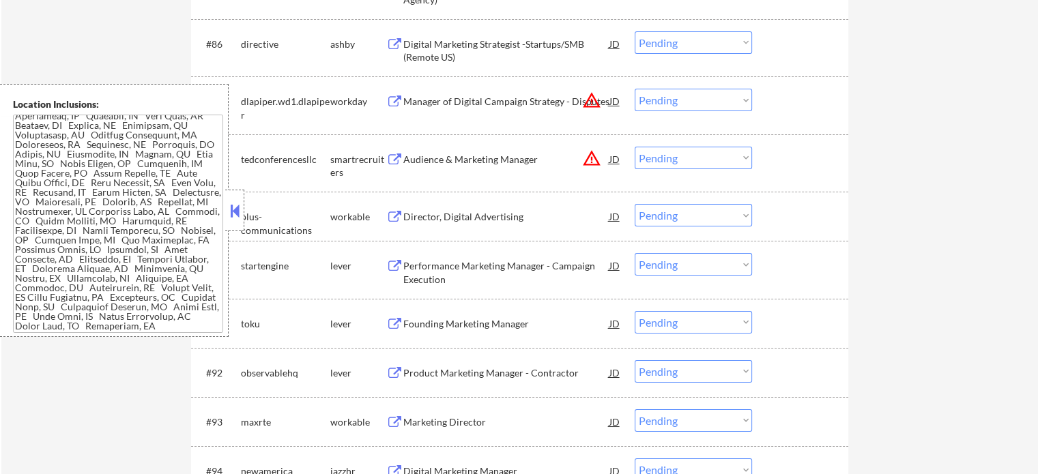
click at [403, 318] on div "Founding Marketing Manager" at bounding box center [506, 324] width 206 height 14
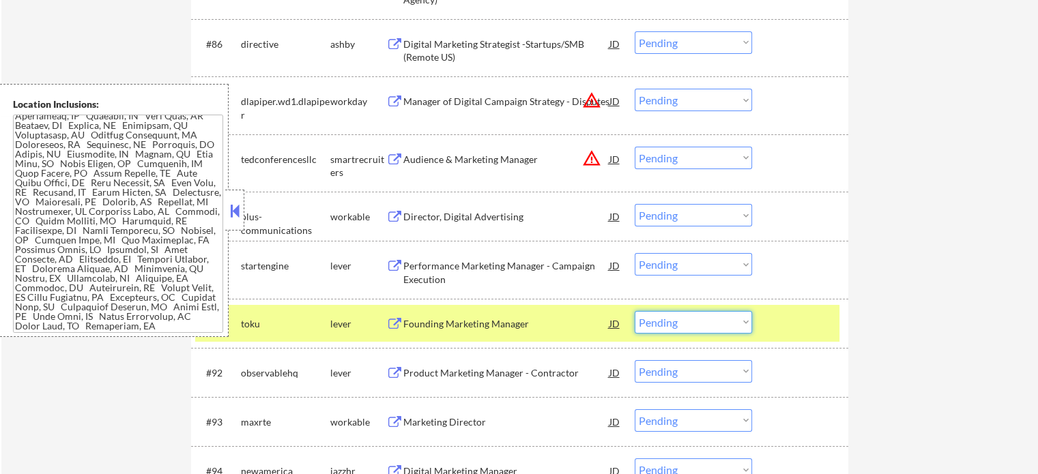
click at [681, 320] on select "Choose an option... Pending Applied Excluded (Questions) Excluded (Expired) Exc…" at bounding box center [692, 322] width 117 height 23
click at [634, 311] on select "Choose an option... Pending Applied Excluded (Questions) Excluded (Expired) Exc…" at bounding box center [692, 322] width 117 height 23
click at [775, 327] on div at bounding box center [802, 323] width 60 height 25
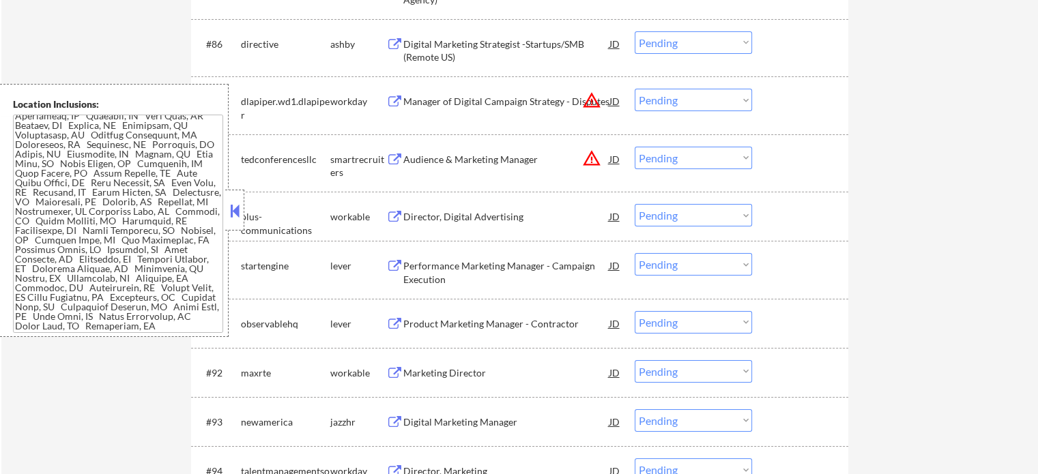
drag, startPoint x: 453, startPoint y: 324, endPoint x: 446, endPoint y: 328, distance: 8.0
click at [447, 327] on div "Product Marketing Manager - Contractor" at bounding box center [506, 324] width 206 height 14
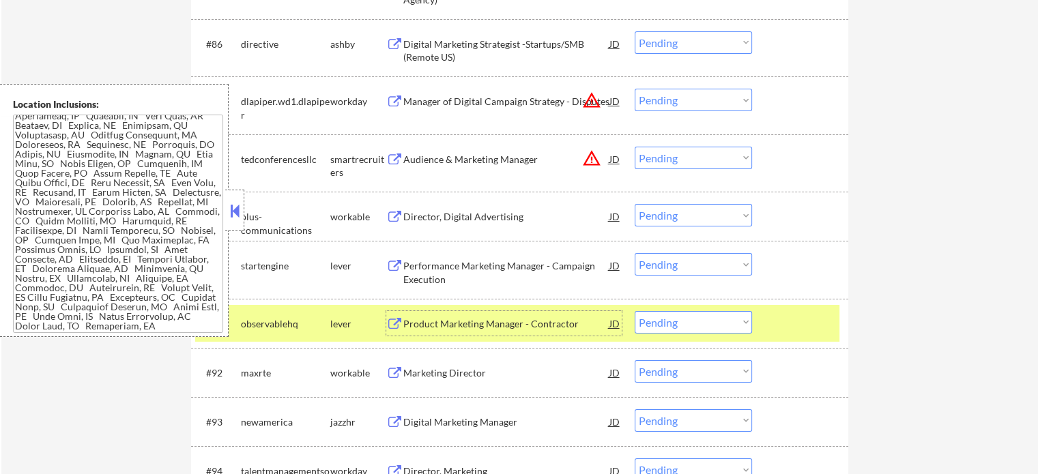
click at [804, 321] on div at bounding box center [802, 323] width 60 height 25
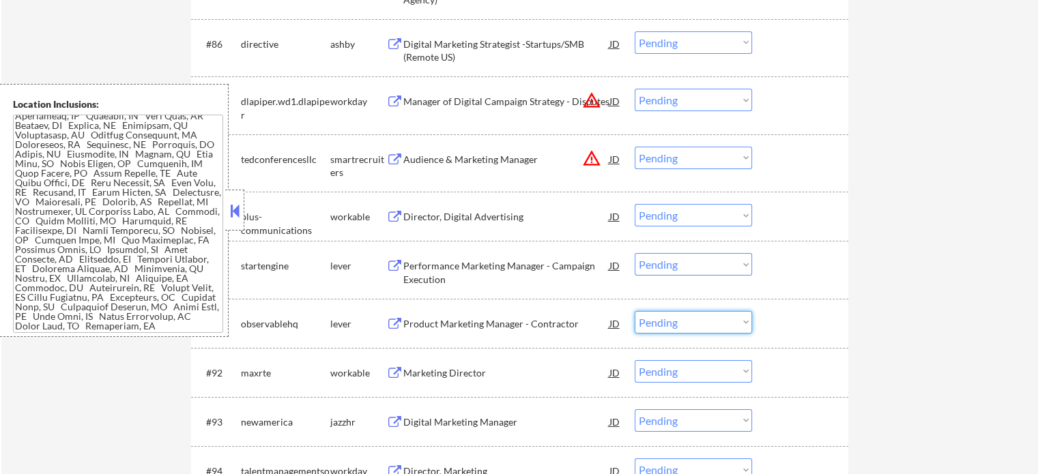
click at [664, 319] on select "Choose an option... Pending Applied Excluded (Questions) Excluded (Expired) Exc…" at bounding box center [692, 322] width 117 height 23
click at [514, 329] on div "Product Marketing Manager - Contractor" at bounding box center [506, 324] width 206 height 14
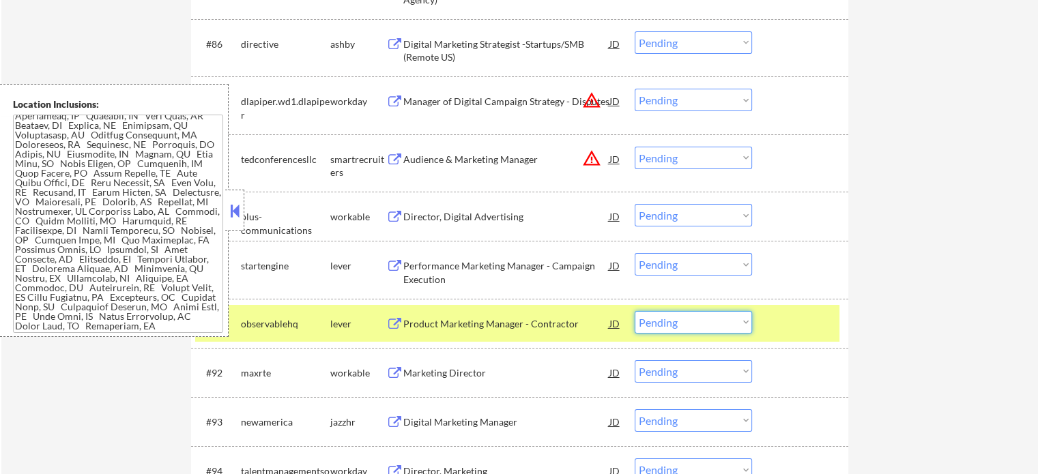
click at [722, 325] on select "Choose an option... Pending Applied Excluded (Questions) Excluded (Expired) Exc…" at bounding box center [692, 322] width 117 height 23
click at [634, 311] on select "Choose an option... Pending Applied Excluded (Questions) Excluded (Expired) Exc…" at bounding box center [692, 322] width 117 height 23
click at [803, 327] on div at bounding box center [802, 323] width 60 height 25
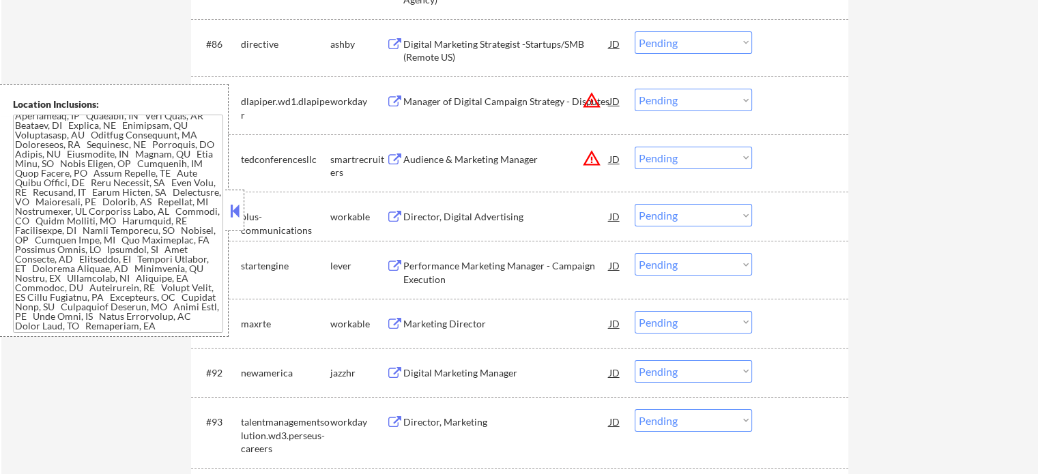
click at [463, 321] on div "Marketing Director" at bounding box center [506, 324] width 206 height 14
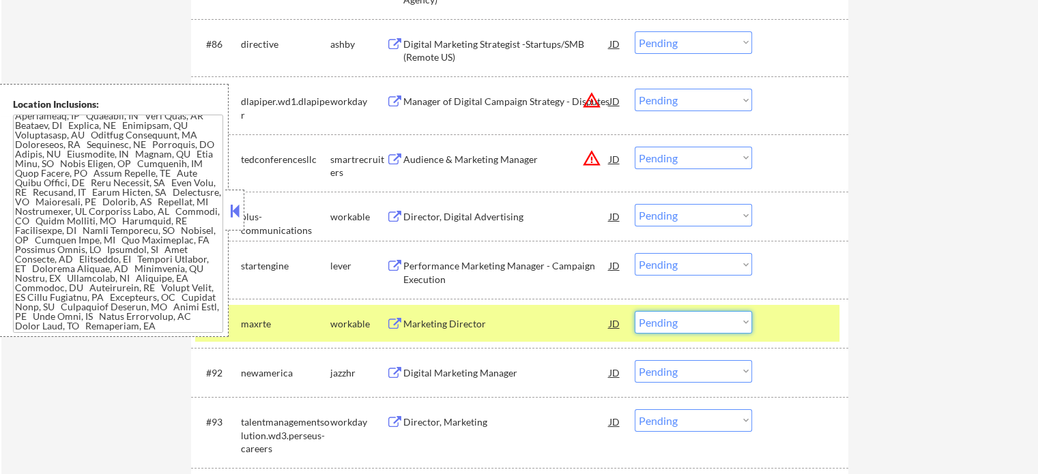
click at [692, 323] on select "Choose an option... Pending Applied Excluded (Questions) Excluded (Expired) Exc…" at bounding box center [692, 322] width 117 height 23
click at [634, 311] on select "Choose an option... Pending Applied Excluded (Questions) Excluded (Expired) Exc…" at bounding box center [692, 322] width 117 height 23
click at [778, 322] on div at bounding box center [802, 323] width 60 height 25
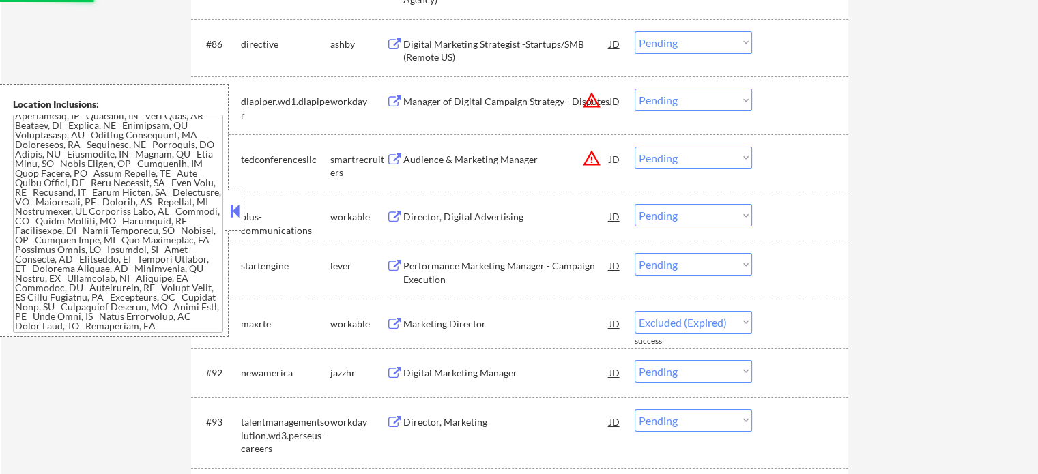
select select ""pending""
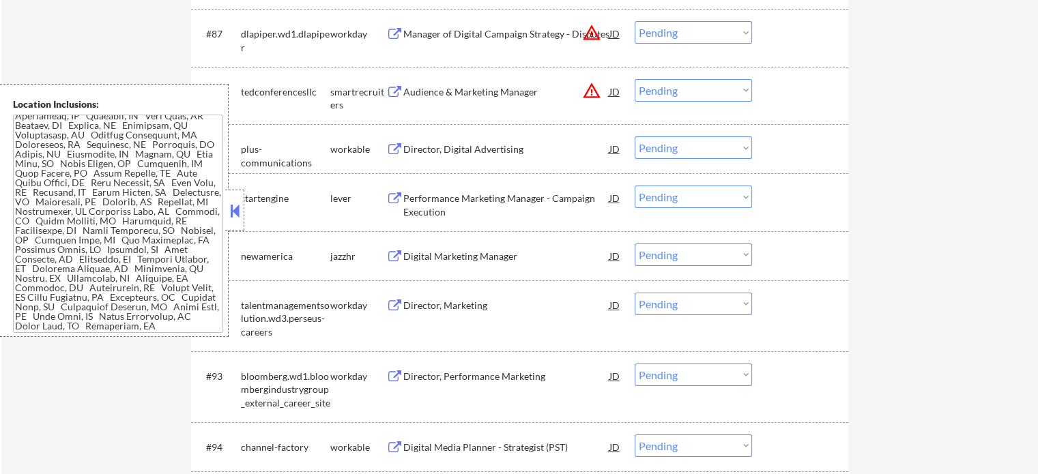
scroll to position [4970, 0]
click at [449, 249] on div "Digital Marketing Manager" at bounding box center [506, 256] width 206 height 14
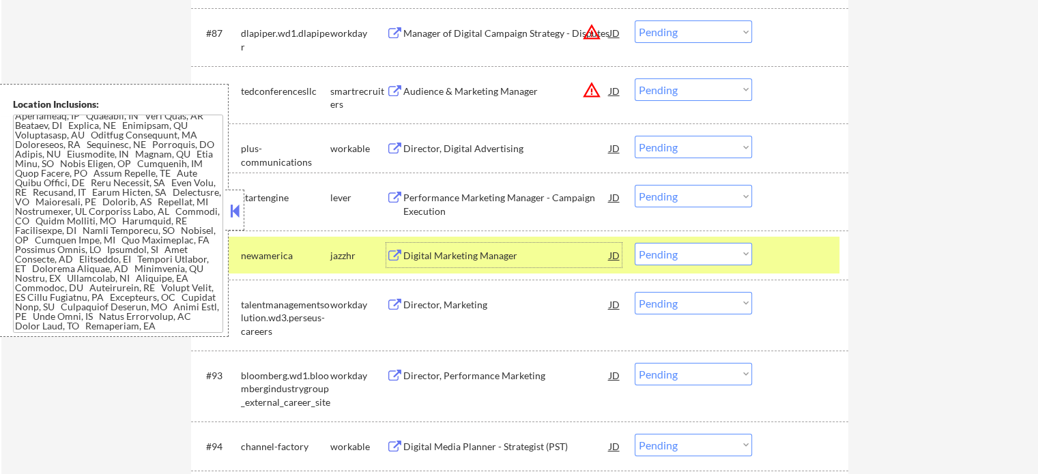
click at [774, 264] on div at bounding box center [802, 255] width 60 height 25
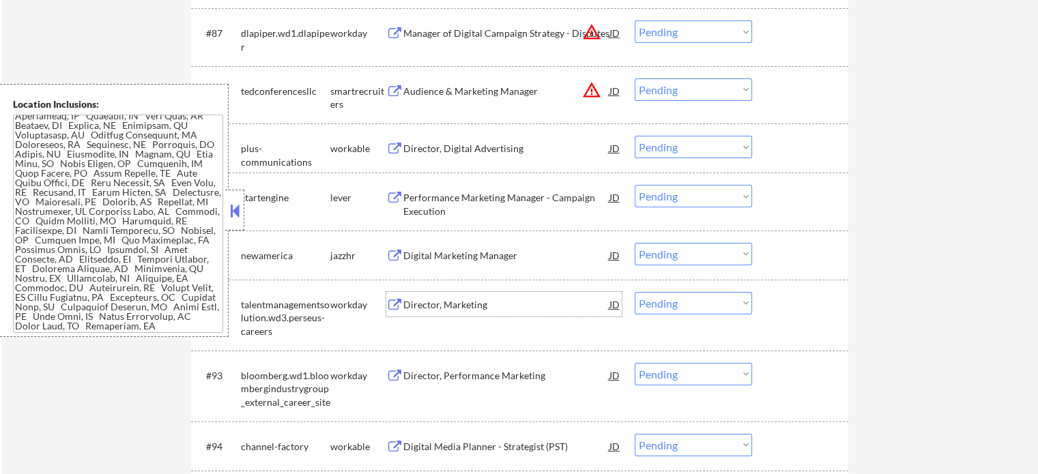
click at [483, 305] on div "Director, Marketing" at bounding box center [506, 305] width 206 height 14
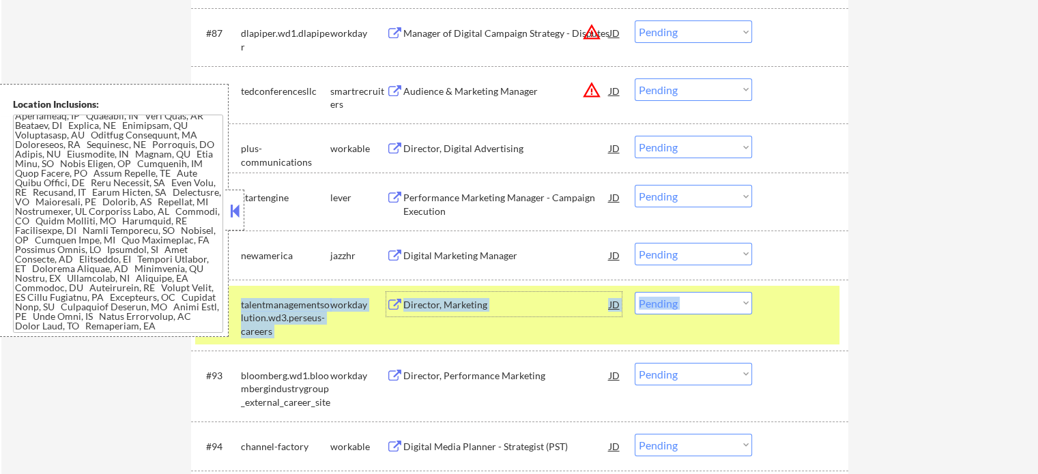
click at [829, 309] on div "#92 talentmanagementsolution.wd3.perseus-careers workday Director, Marketing JD…" at bounding box center [519, 315] width 657 height 71
click at [813, 308] on div at bounding box center [802, 304] width 60 height 25
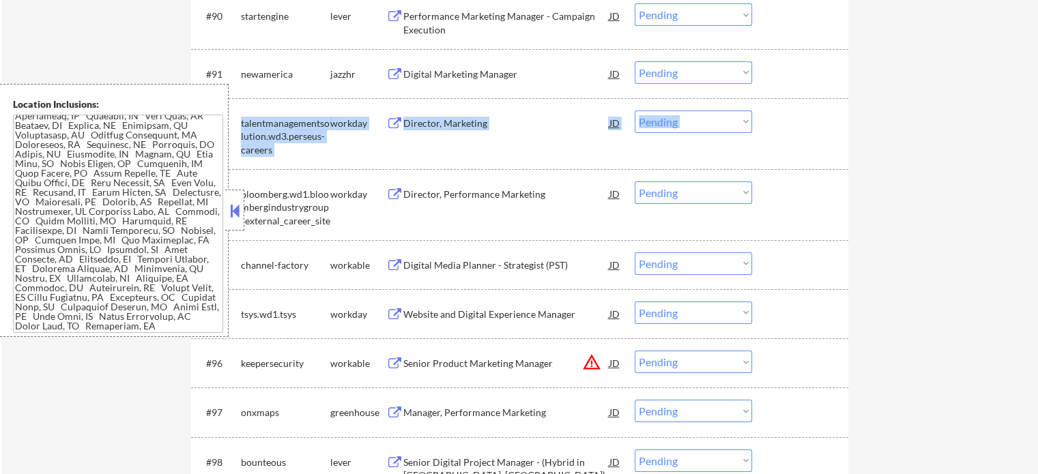
scroll to position [5174, 0]
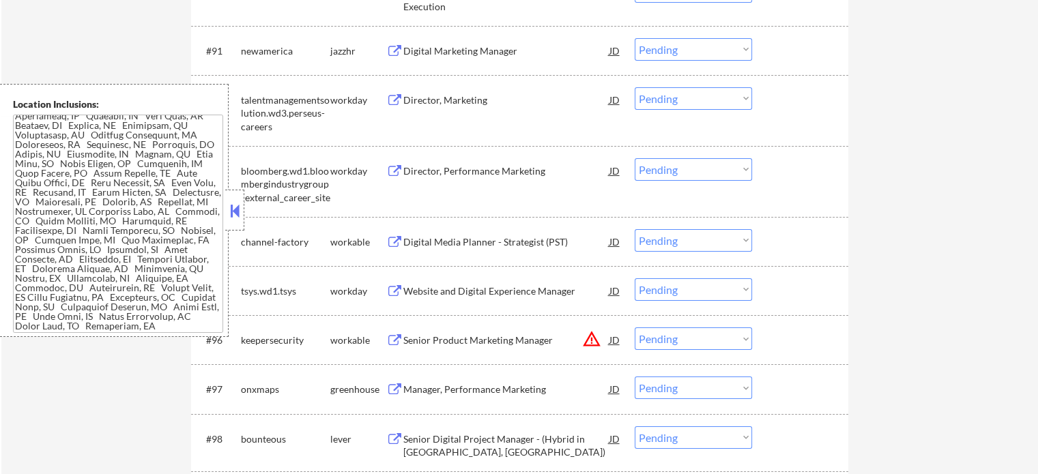
click at [428, 335] on div "Senior Product Marketing Manager" at bounding box center [506, 341] width 206 height 14
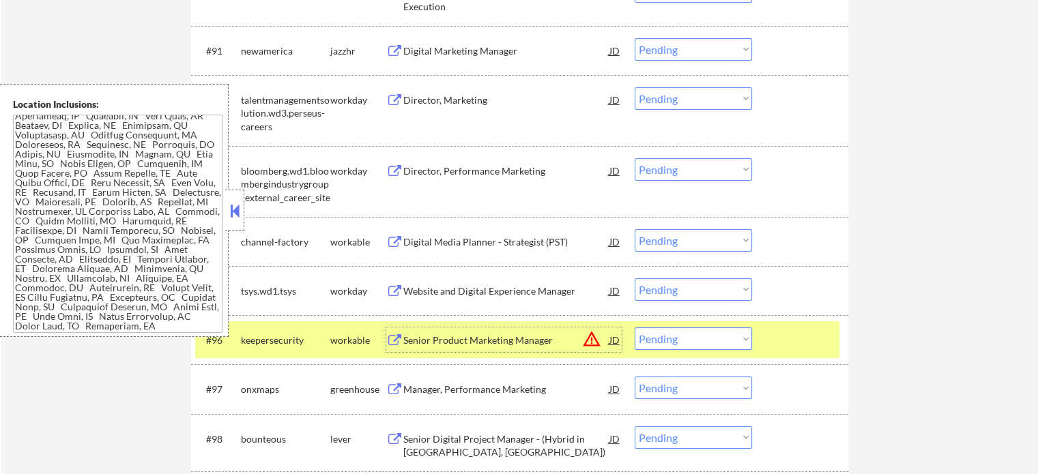
click at [778, 340] on div at bounding box center [802, 339] width 60 height 25
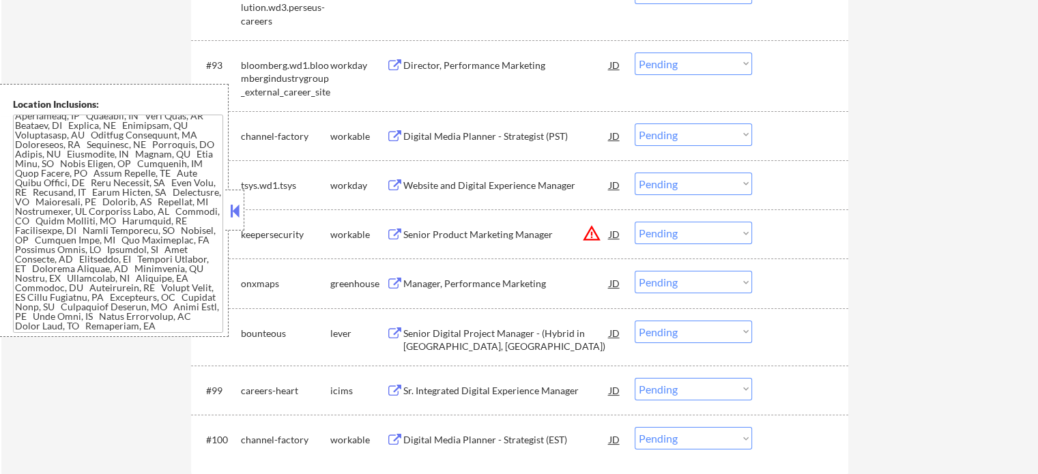
scroll to position [5447, 0]
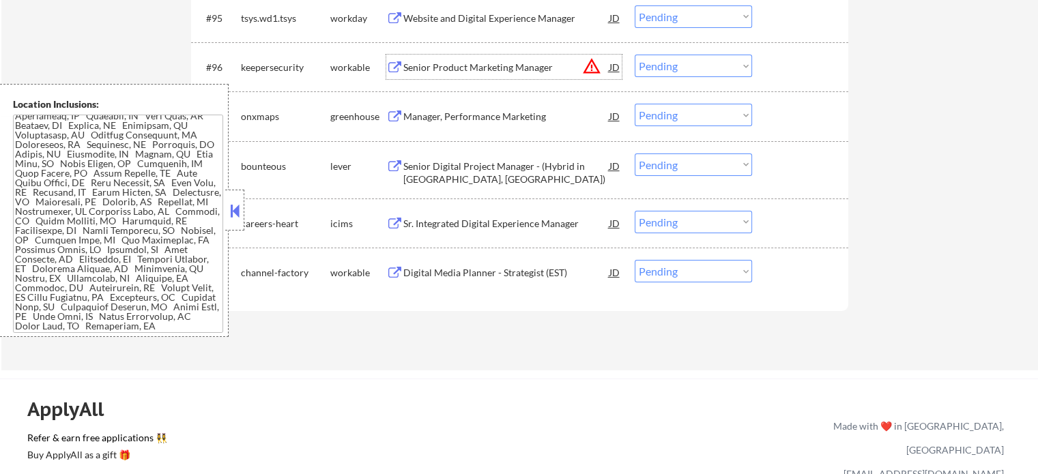
click at [437, 65] on div "Senior Product Marketing Manager" at bounding box center [506, 68] width 206 height 14
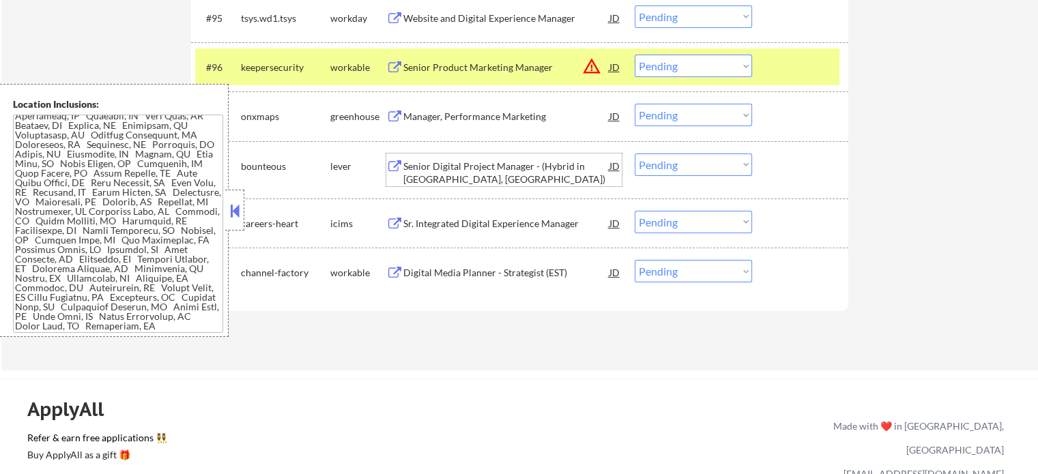
click at [495, 175] on div "Senior Digital Project Manager - (Hybrid in [GEOGRAPHIC_DATA], [GEOGRAPHIC_DATA…" at bounding box center [506, 173] width 206 height 27
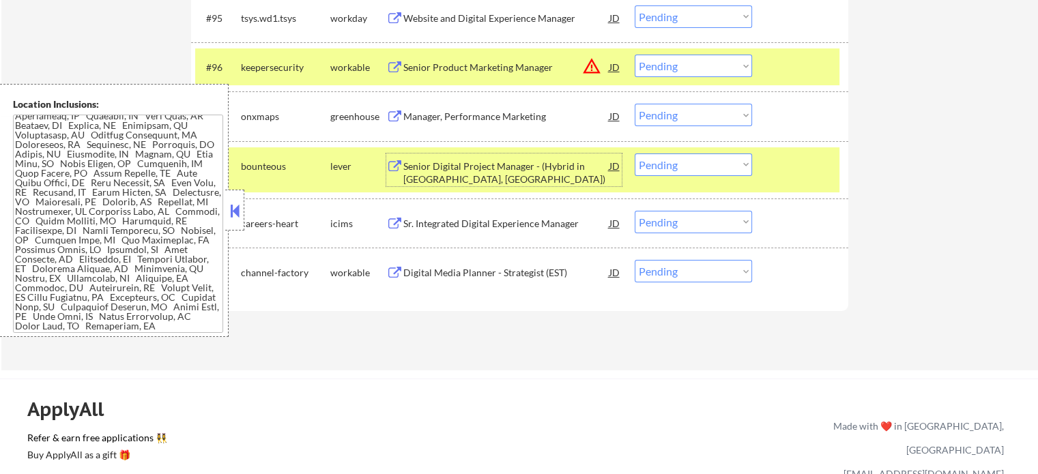
click at [664, 166] on select "Choose an option... Pending Applied Excluded (Questions) Excluded (Expired) Exc…" at bounding box center [692, 164] width 117 height 23
click at [634, 153] on select "Choose an option... Pending Applied Excluded (Questions) Excluded (Expired) Exc…" at bounding box center [692, 164] width 117 height 23
click at [789, 166] on div at bounding box center [802, 165] width 60 height 25
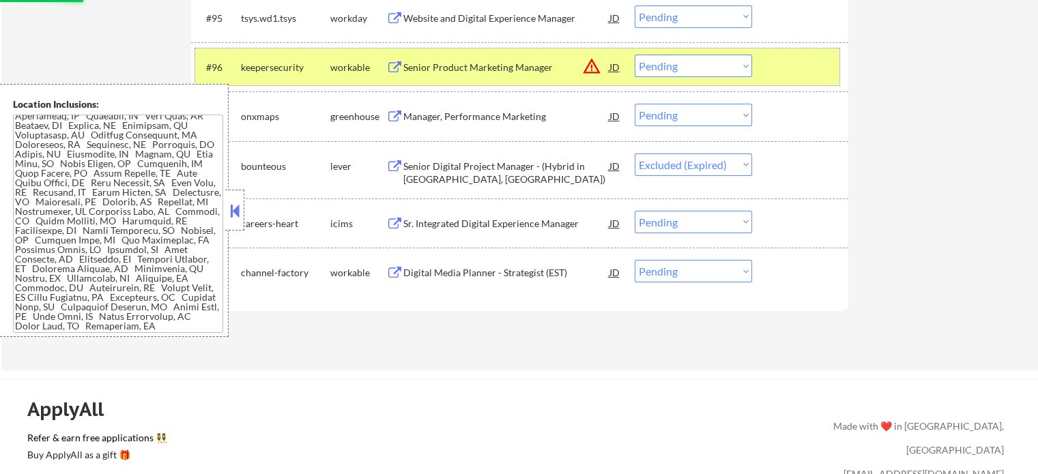
click at [823, 76] on div at bounding box center [802, 67] width 60 height 25
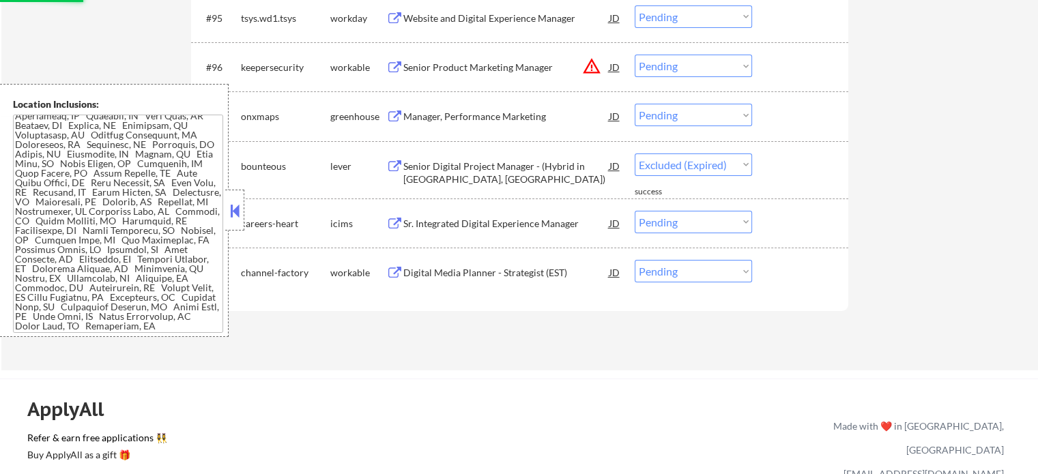
select select ""pending""
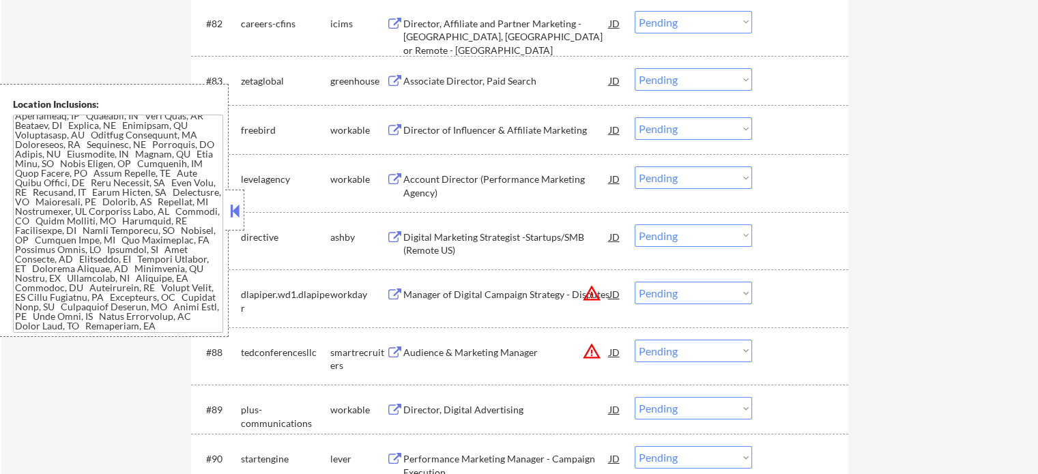
scroll to position [4629, 0]
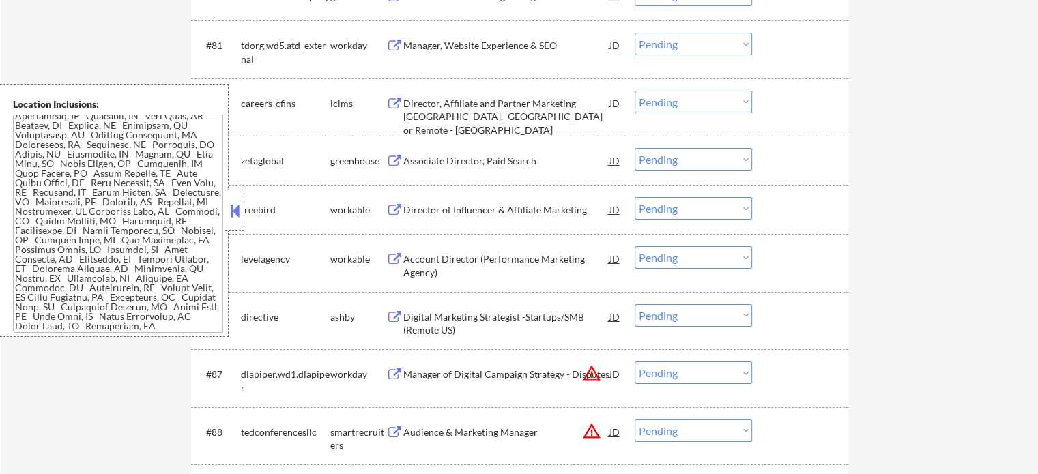
click at [468, 214] on div "Director of Influencer & Affiliate Marketing" at bounding box center [506, 210] width 206 height 14
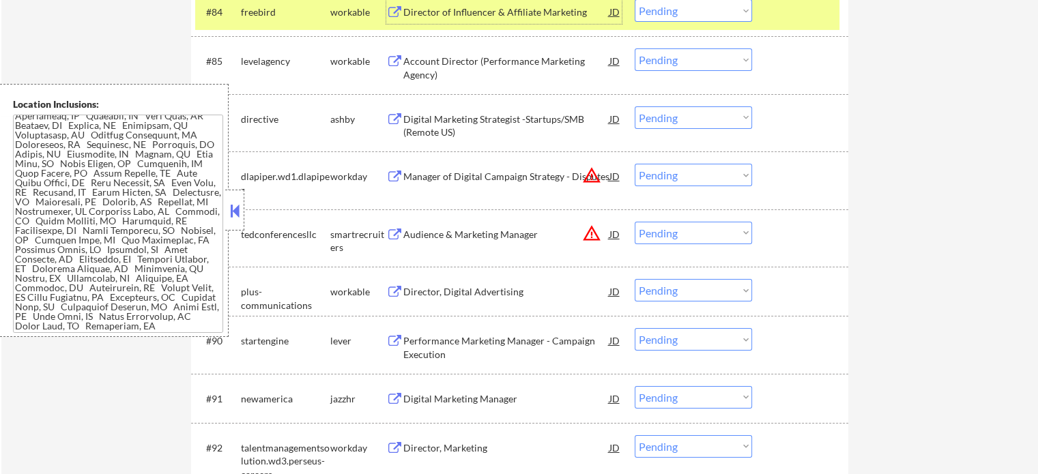
scroll to position [4833, 0]
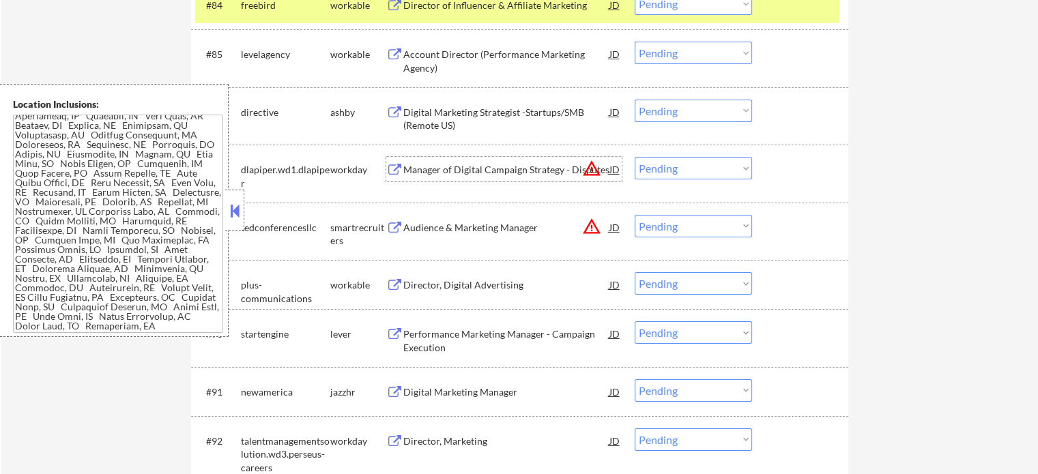
click at [492, 177] on div "Manager of Digital Campaign Strategy - Disputes" at bounding box center [506, 169] width 206 height 25
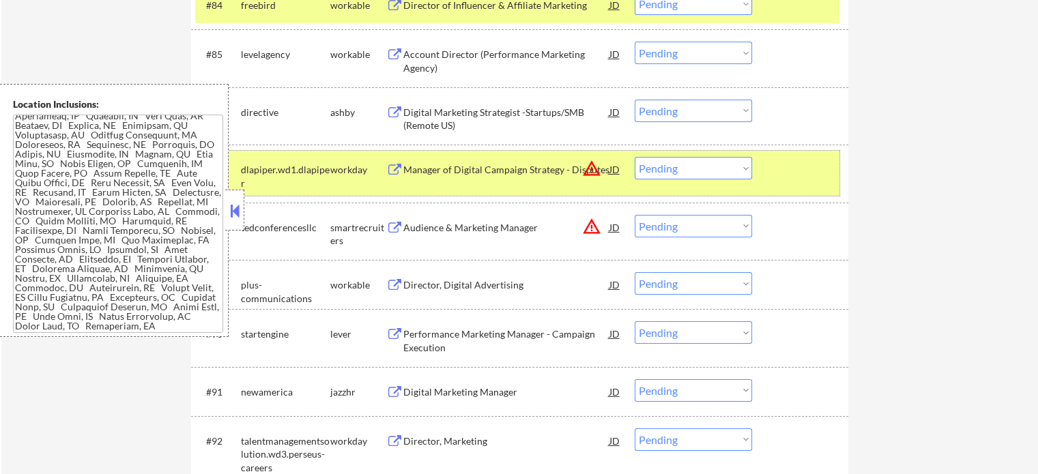
drag, startPoint x: 812, startPoint y: 166, endPoint x: 709, endPoint y: 171, distance: 102.5
click at [810, 166] on div at bounding box center [802, 169] width 60 height 25
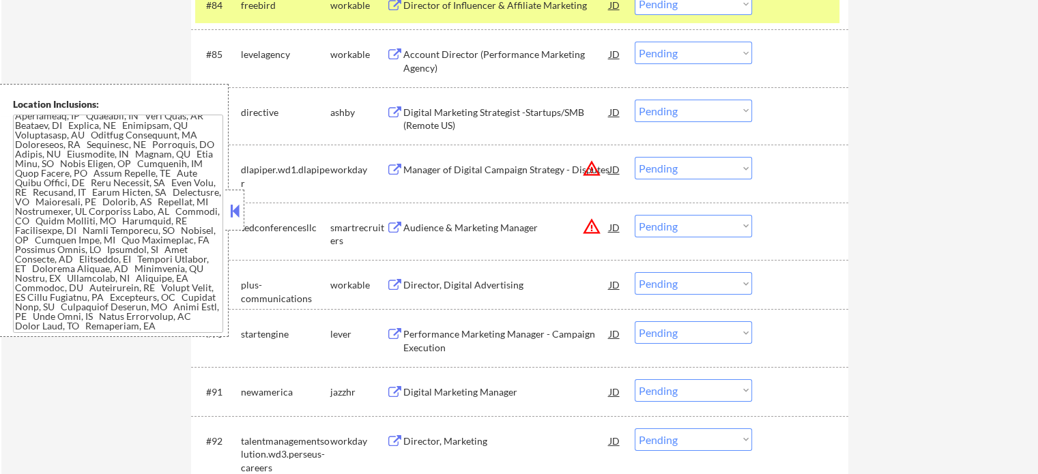
click at [484, 222] on div "Audience & Marketing Manager" at bounding box center [506, 228] width 206 height 14
